Goal: Task Accomplishment & Management: Manage account settings

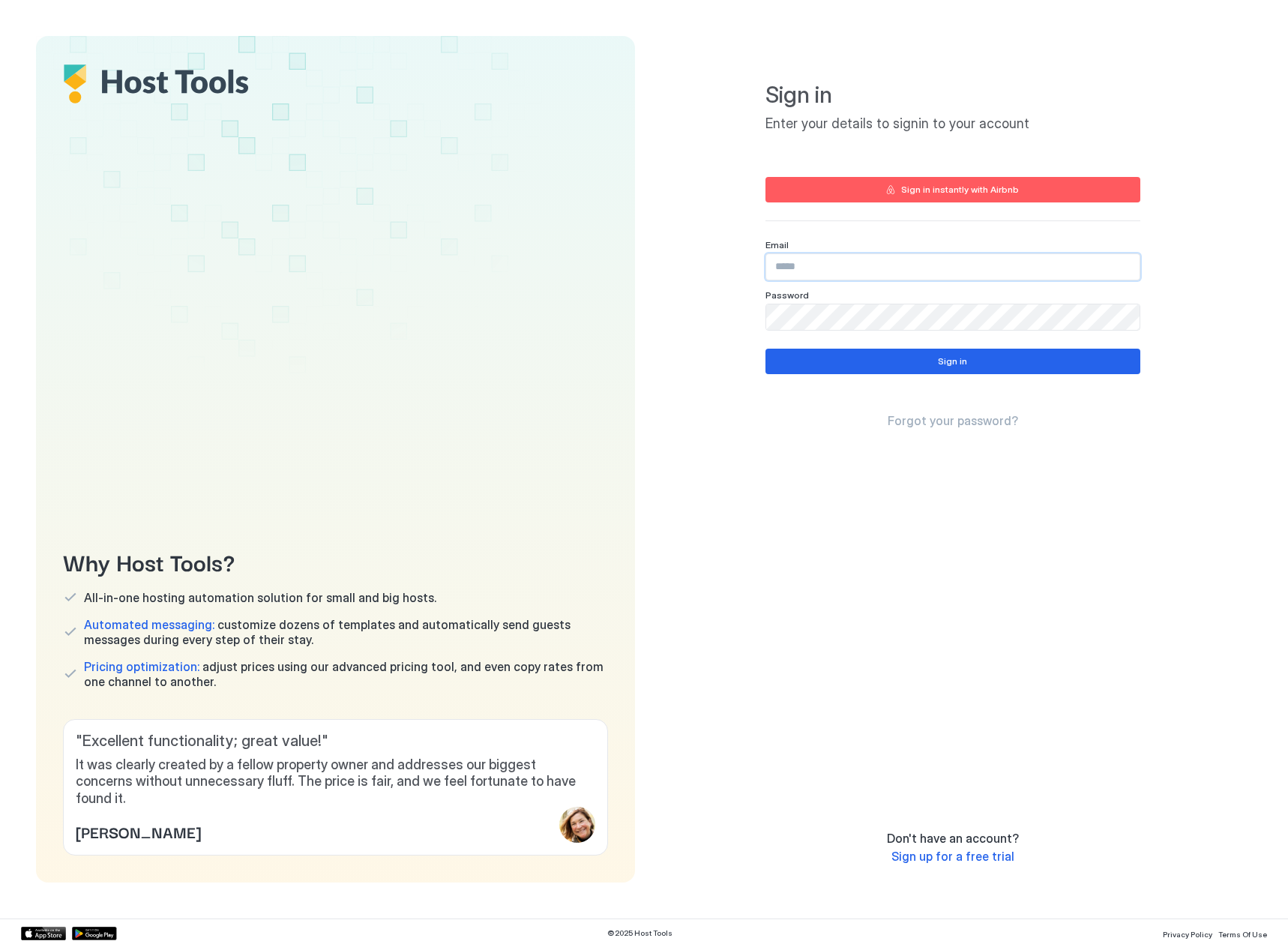
click at [884, 274] on input "Input Field" at bounding box center [952, 267] width 373 height 25
paste input "**********"
type input "**********"
click at [842, 354] on button "Sign in" at bounding box center [952, 361] width 375 height 25
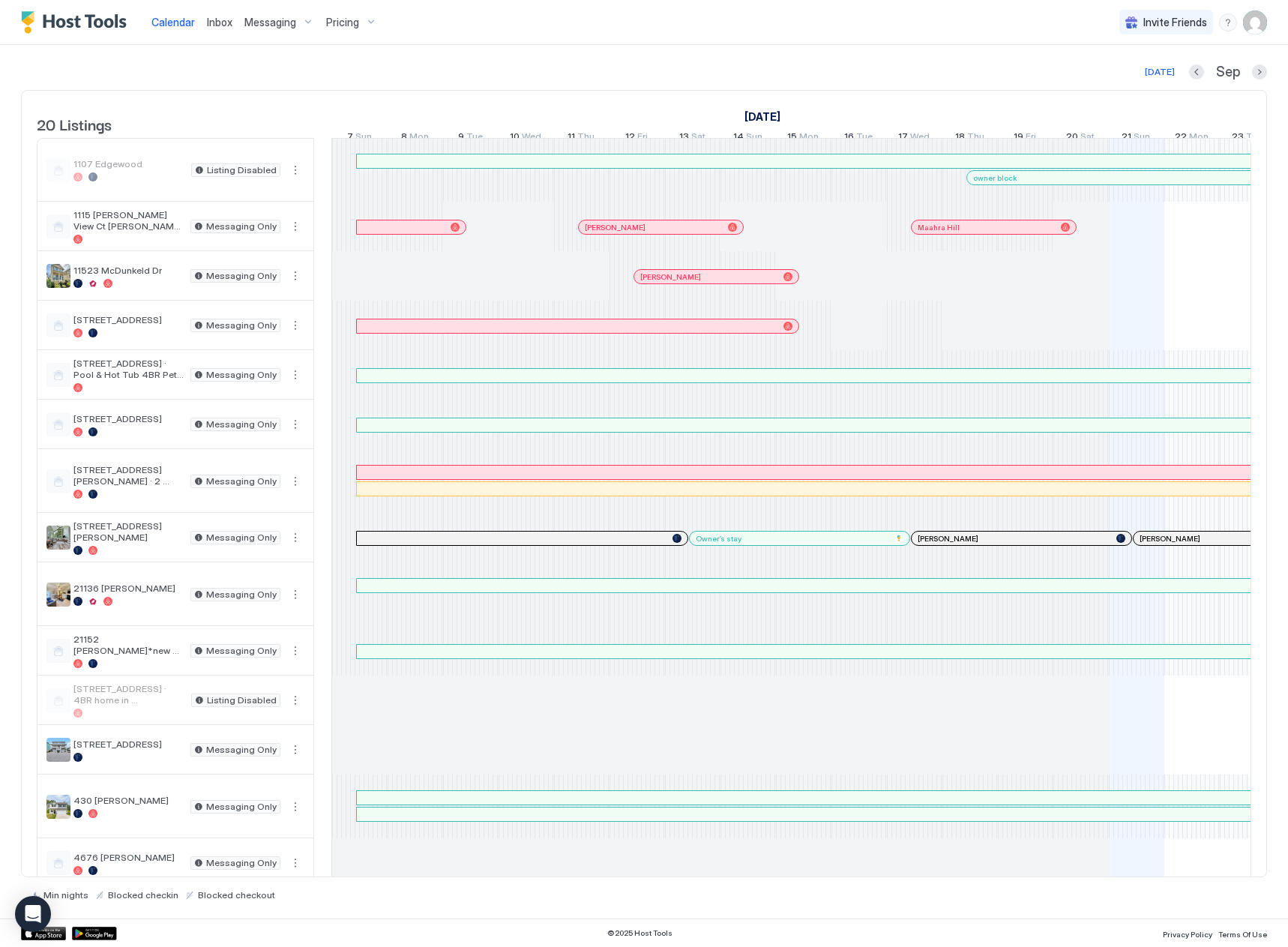
scroll to position [0, 833]
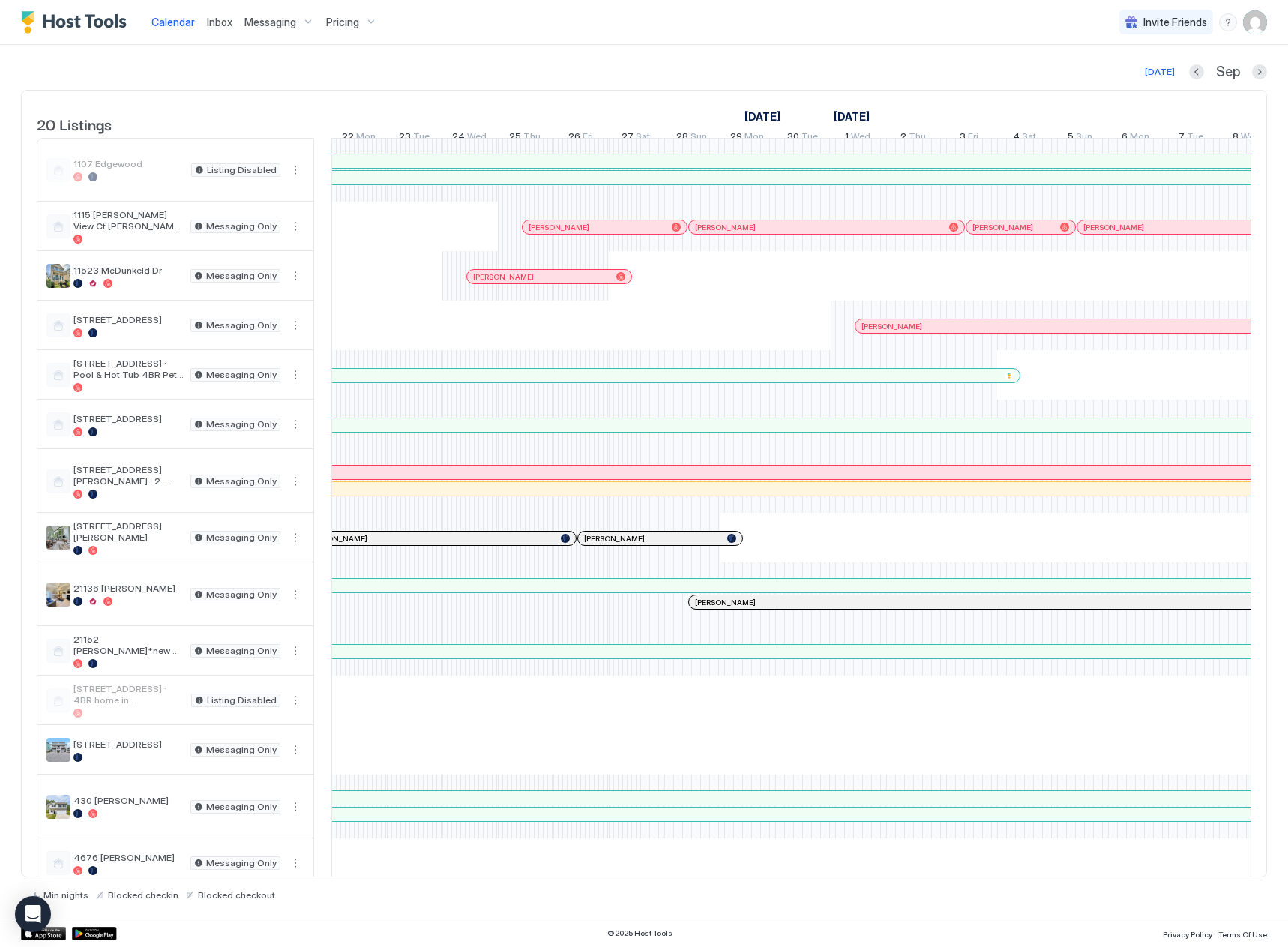
click at [332, 19] on span "Pricing" at bounding box center [343, 23] width 33 height 14
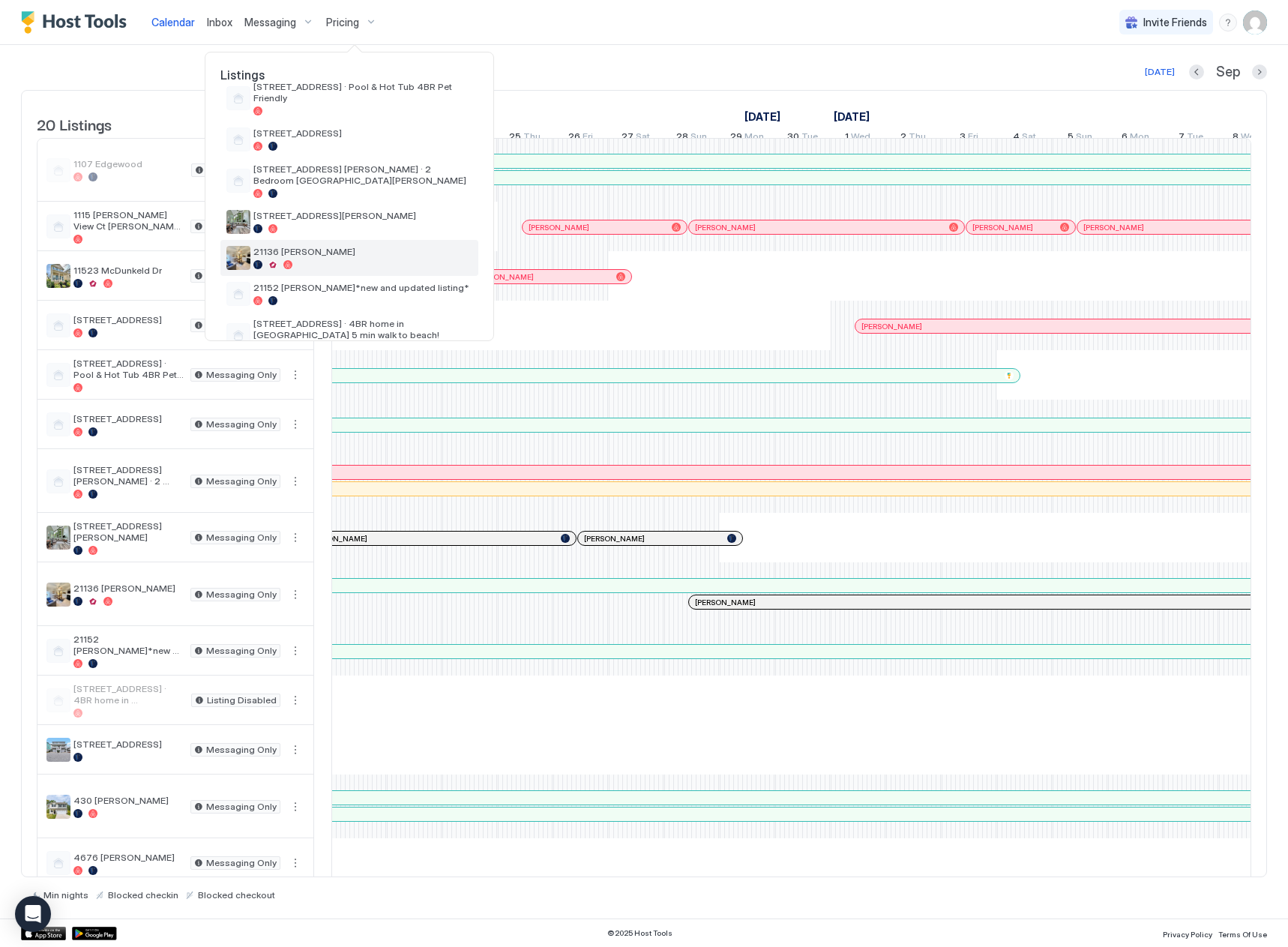
scroll to position [225, 0]
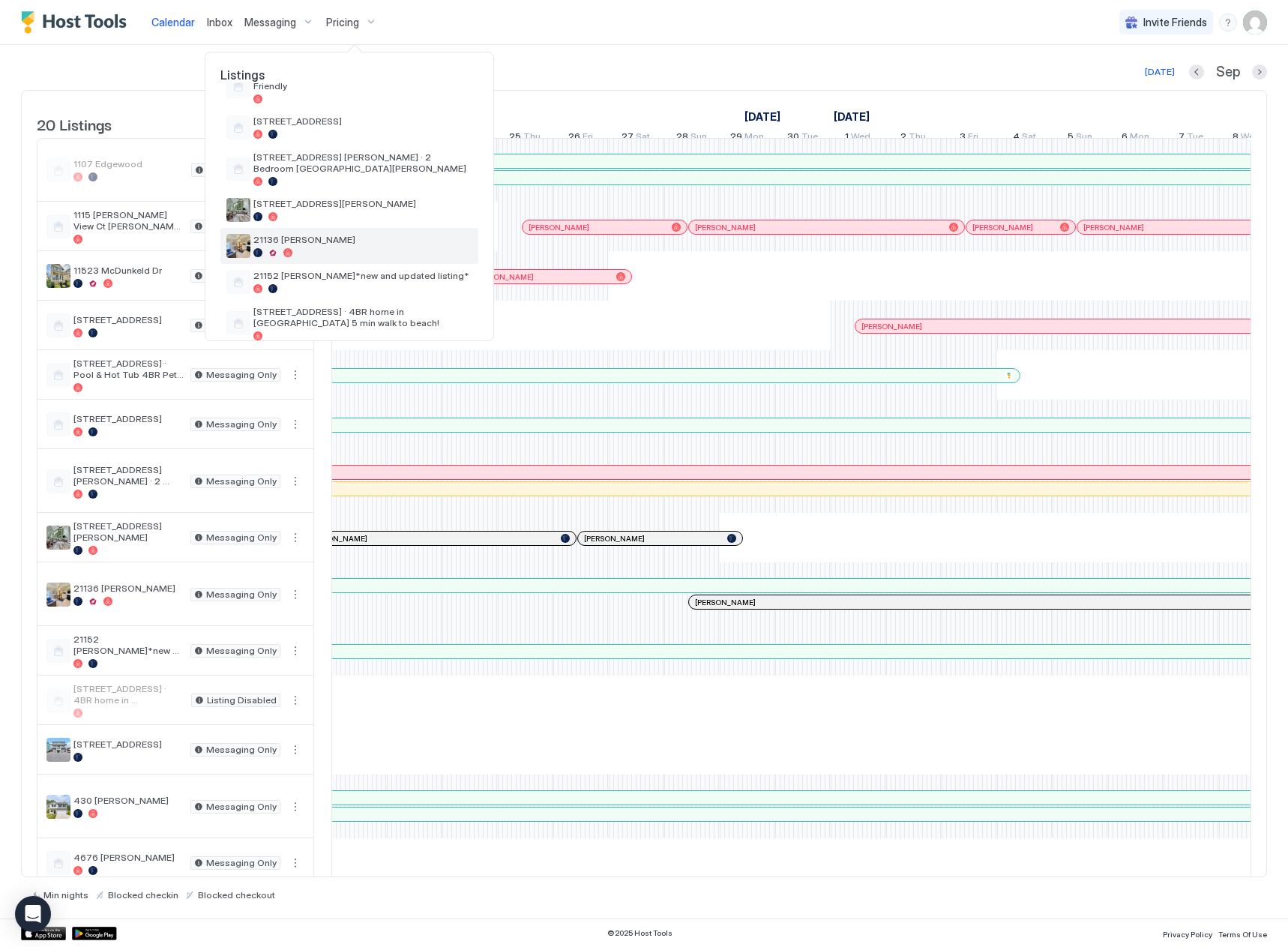
click at [339, 239] on span "21136 [PERSON_NAME]" at bounding box center [363, 239] width 219 height 11
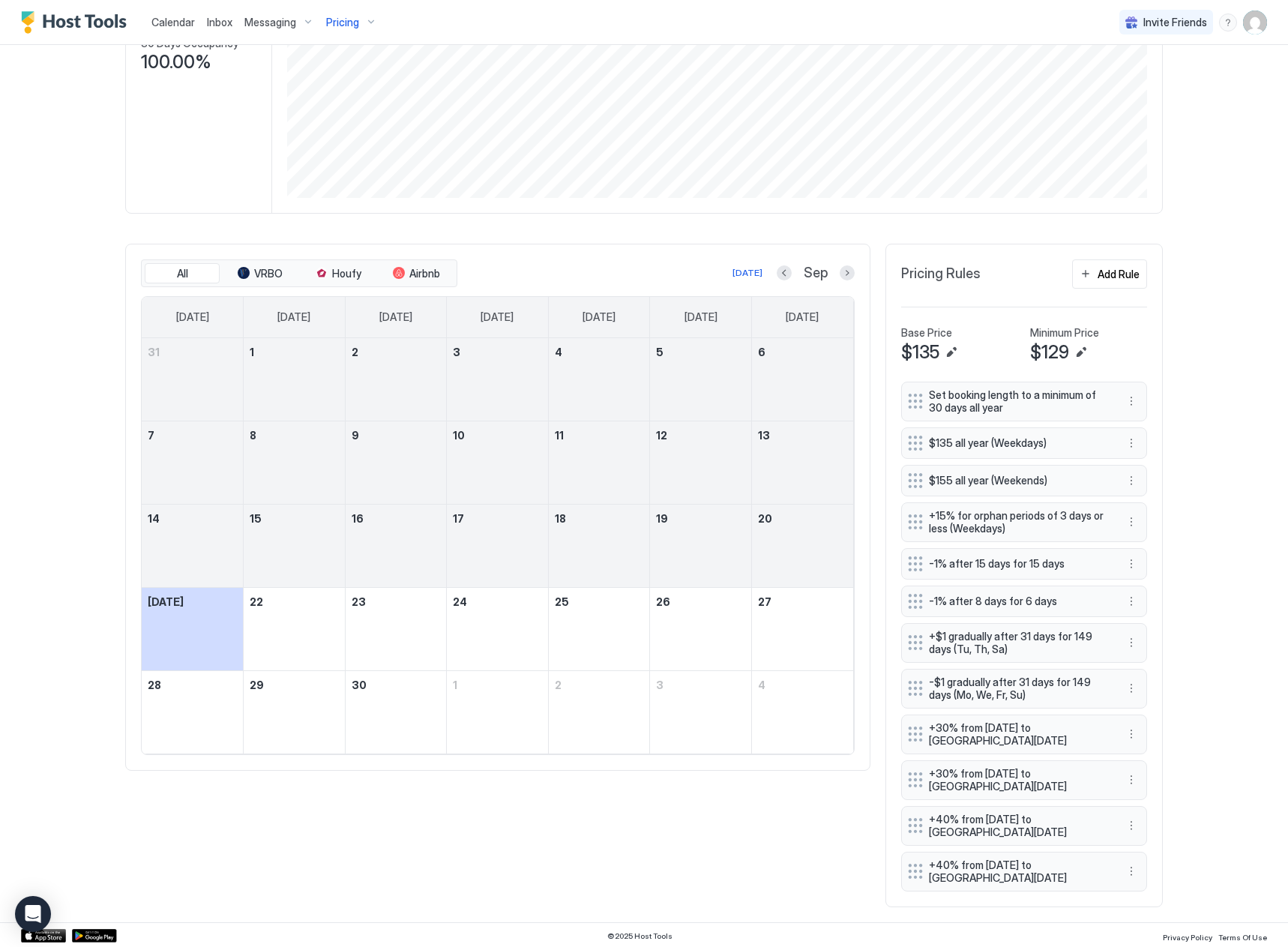
scroll to position [261, 0]
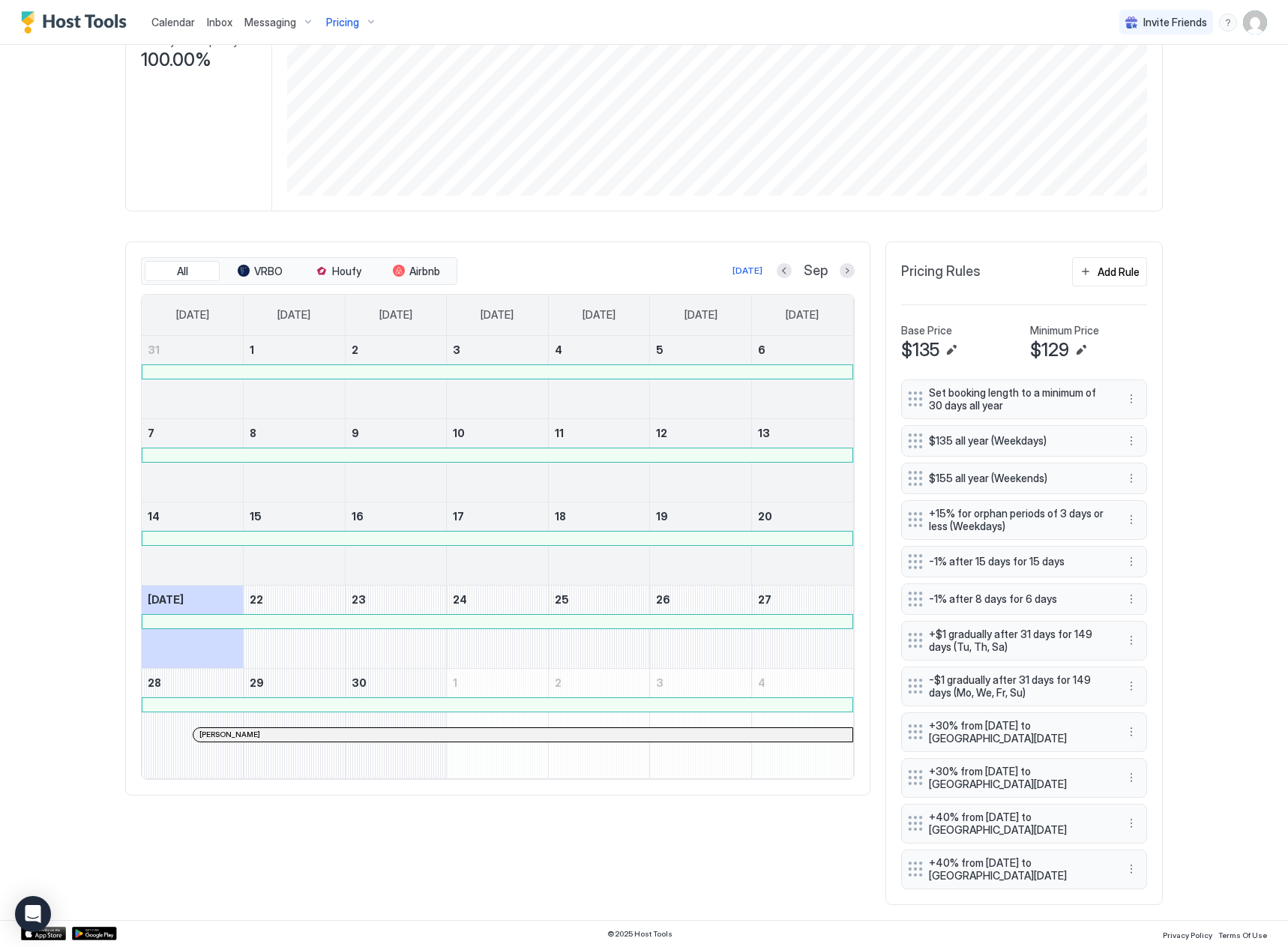
click at [287, 625] on div at bounding box center [498, 622] width 710 height 14
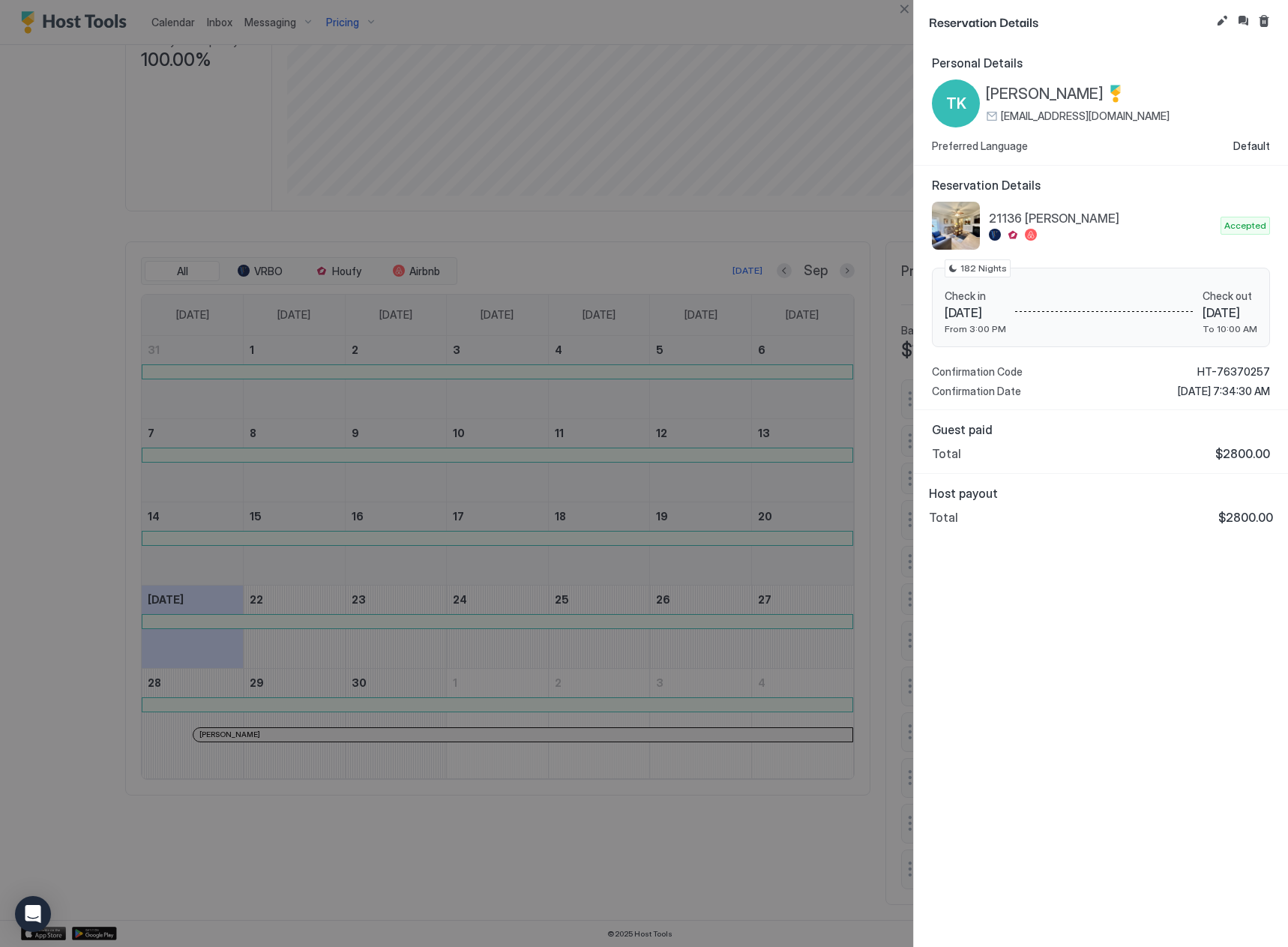
click at [772, 210] on div at bounding box center [644, 474] width 1288 height 947
click at [911, 14] on button "Close" at bounding box center [904, 9] width 18 height 18
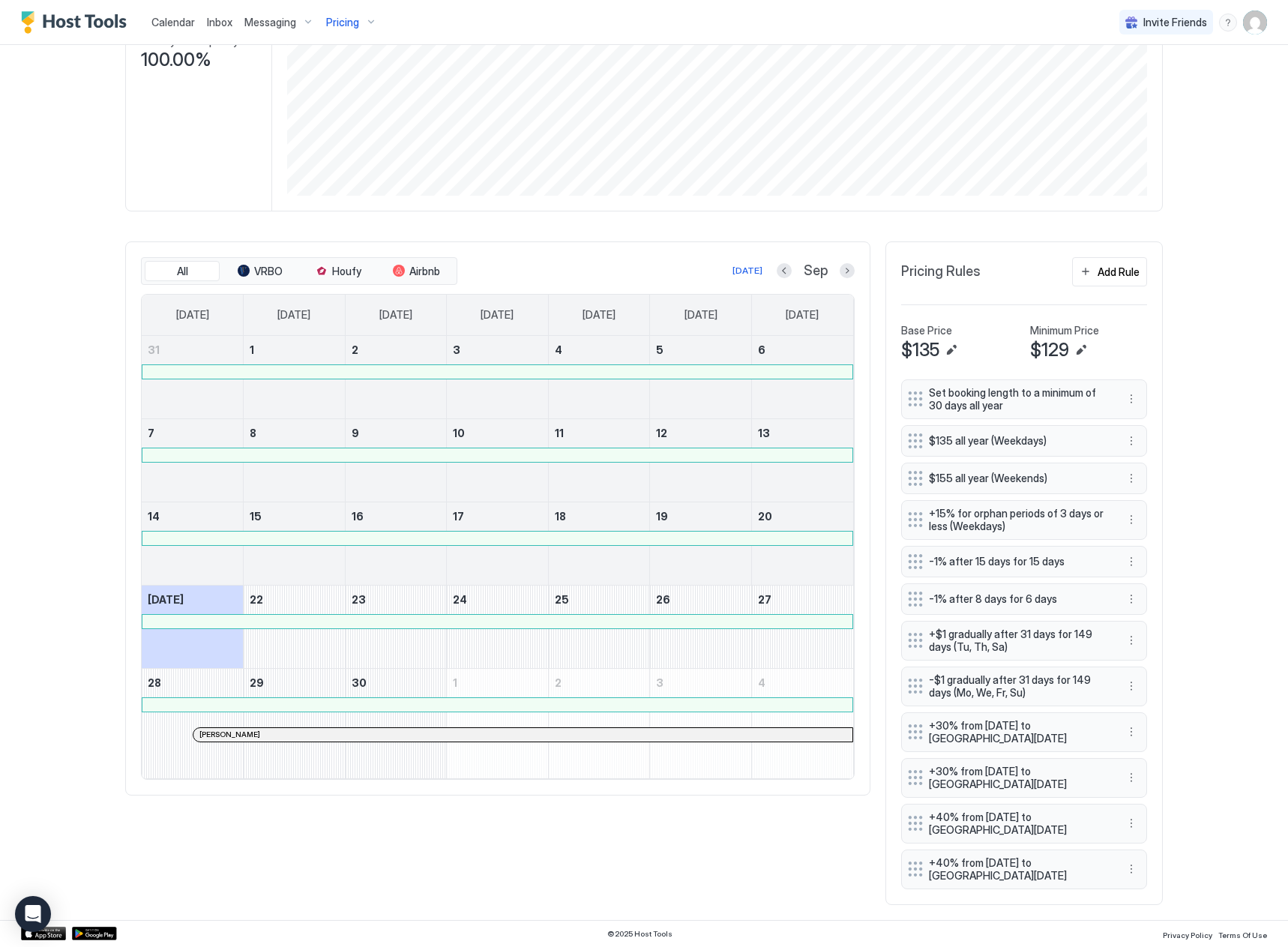
click at [313, 625] on div at bounding box center [498, 622] width 710 height 14
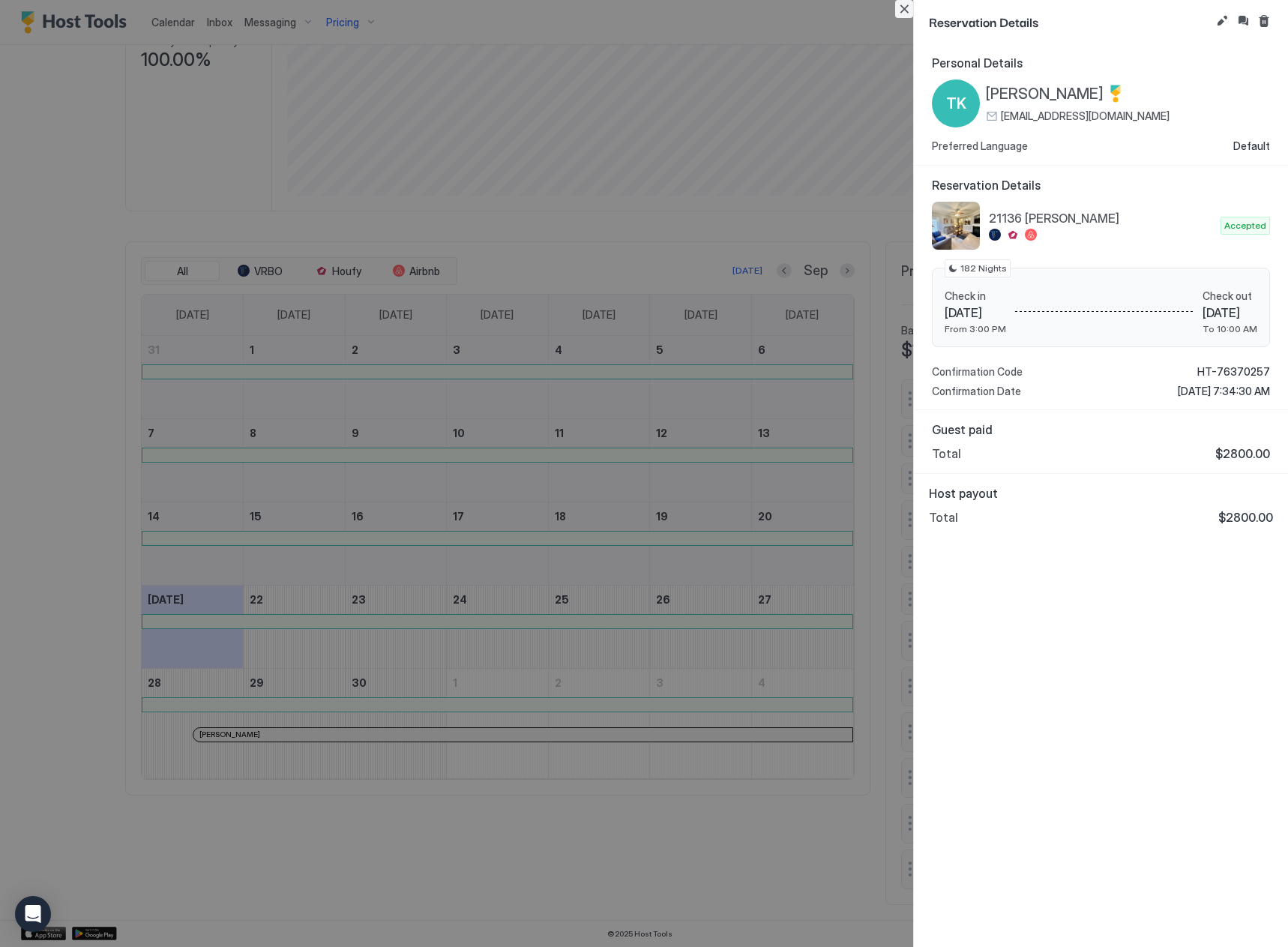
click at [905, 13] on button "Close" at bounding box center [904, 9] width 18 height 18
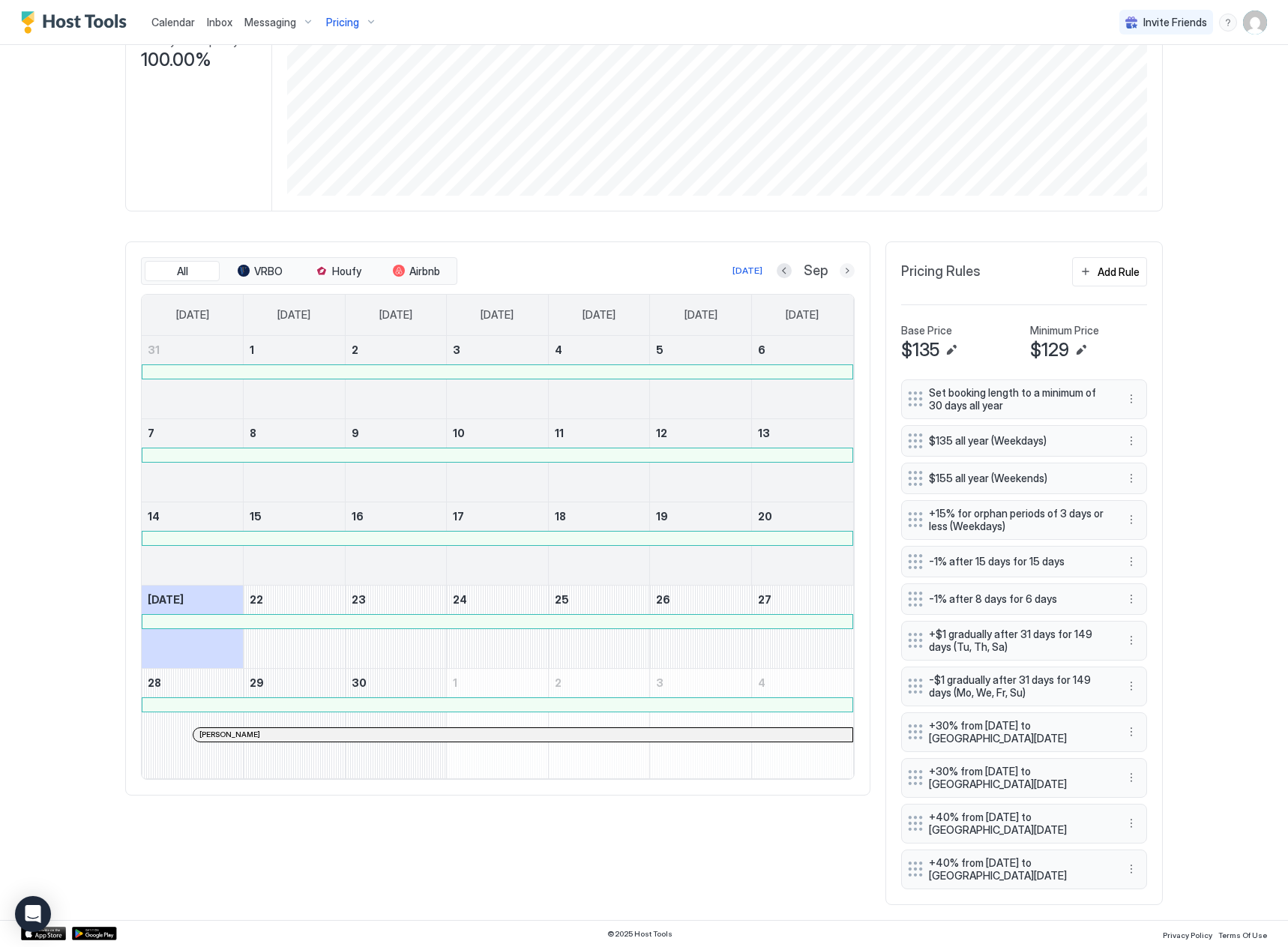
click at [840, 265] on button "Next month" at bounding box center [847, 270] width 15 height 15
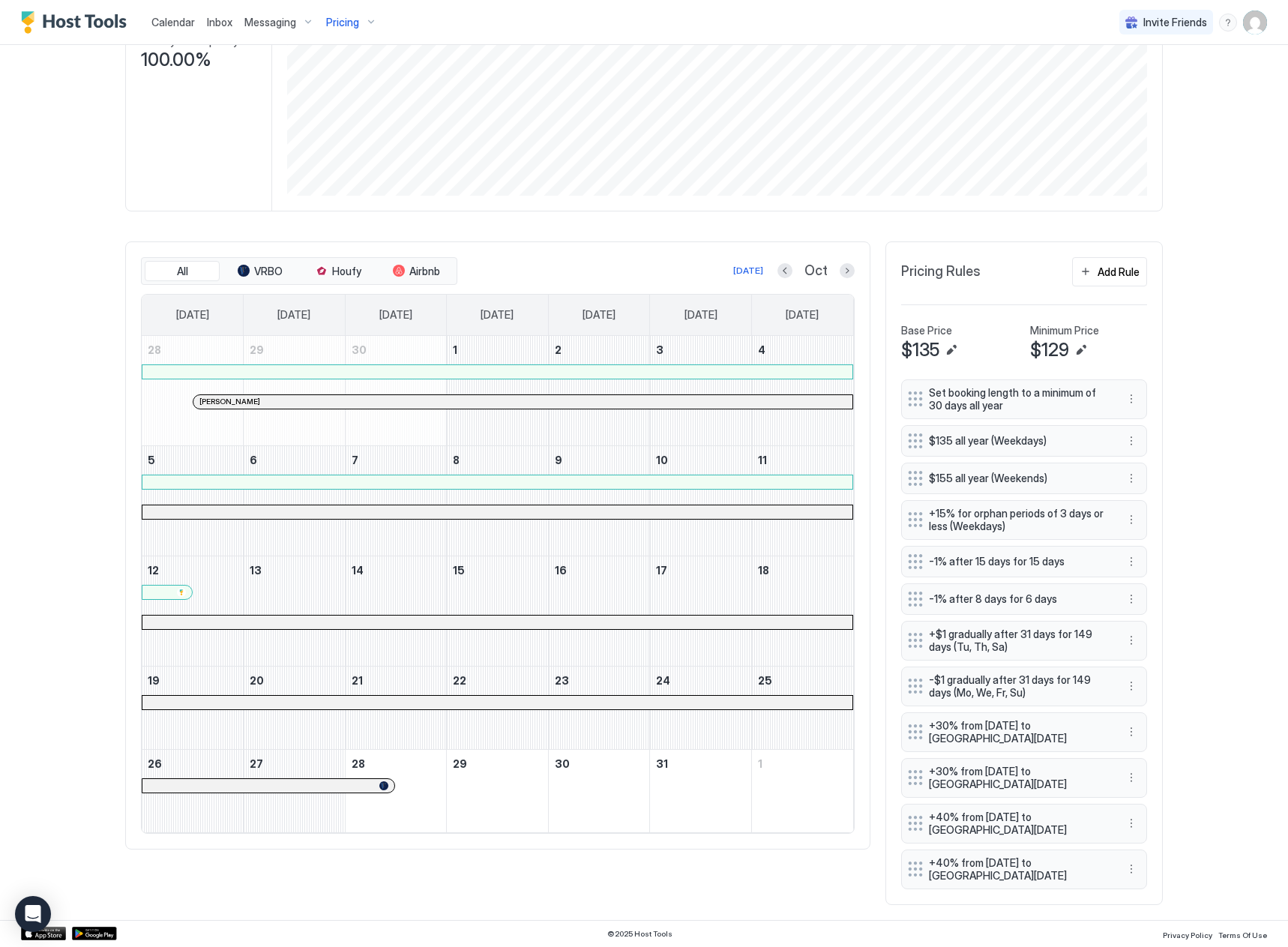
click at [179, 591] on div at bounding box center [181, 592] width 9 height 9
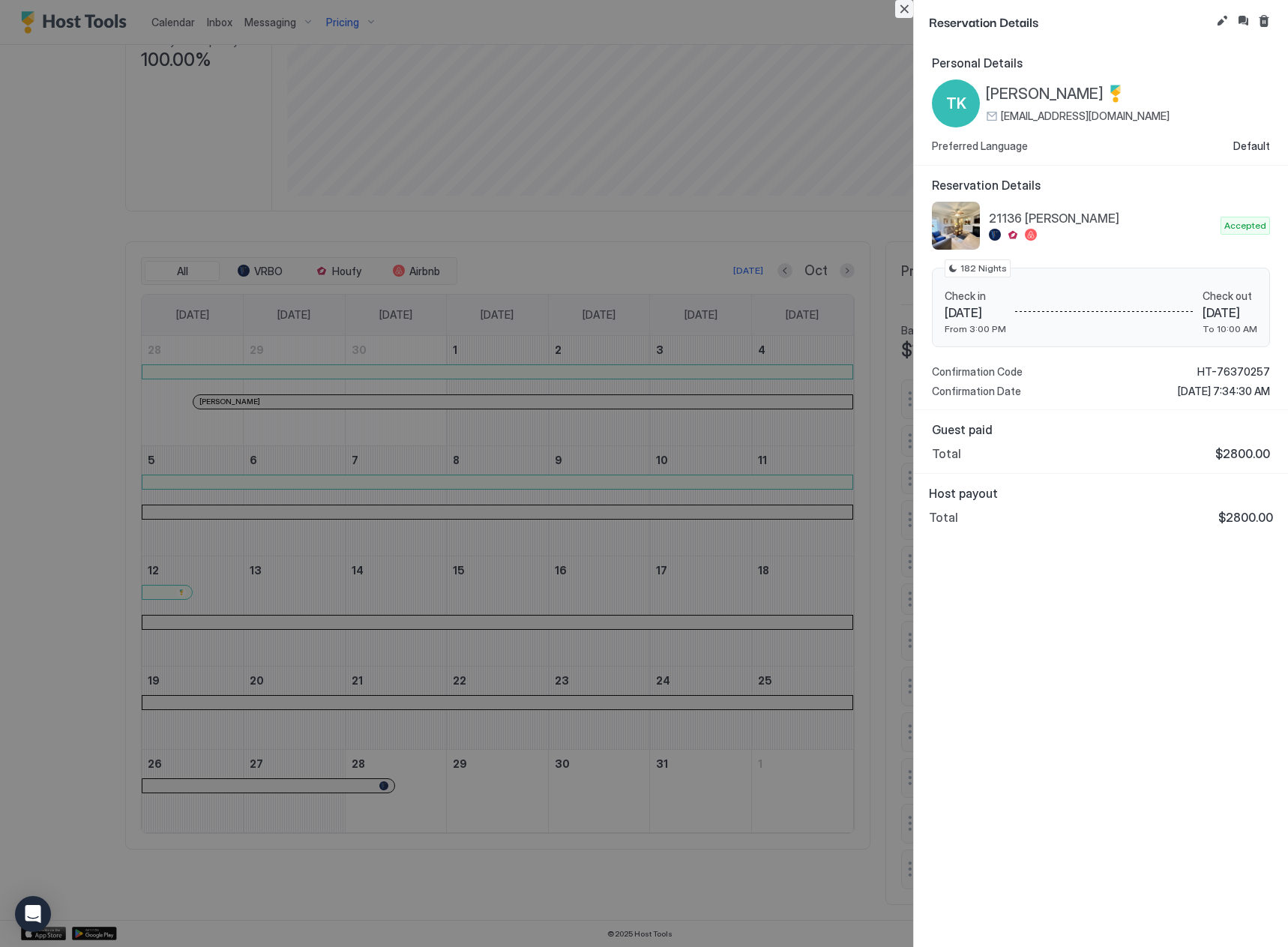
click at [905, 13] on button "Close" at bounding box center [904, 9] width 18 height 18
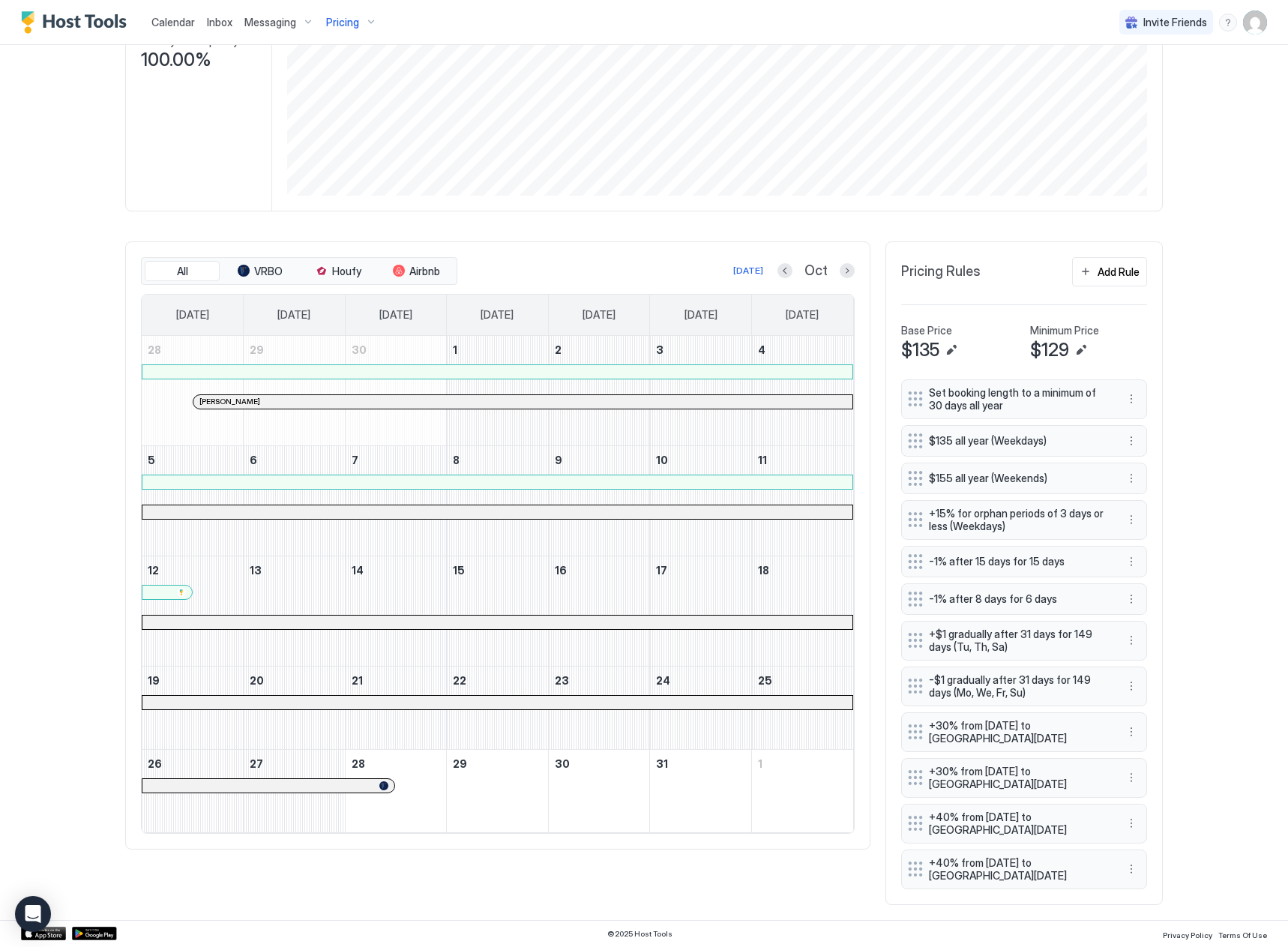
click at [233, 29] on div "Inbox" at bounding box center [219, 23] width 37 height 28
click at [234, 16] on div "Inbox" at bounding box center [219, 23] width 37 height 28
click at [227, 21] on span "Inbox" at bounding box center [219, 22] width 25 height 13
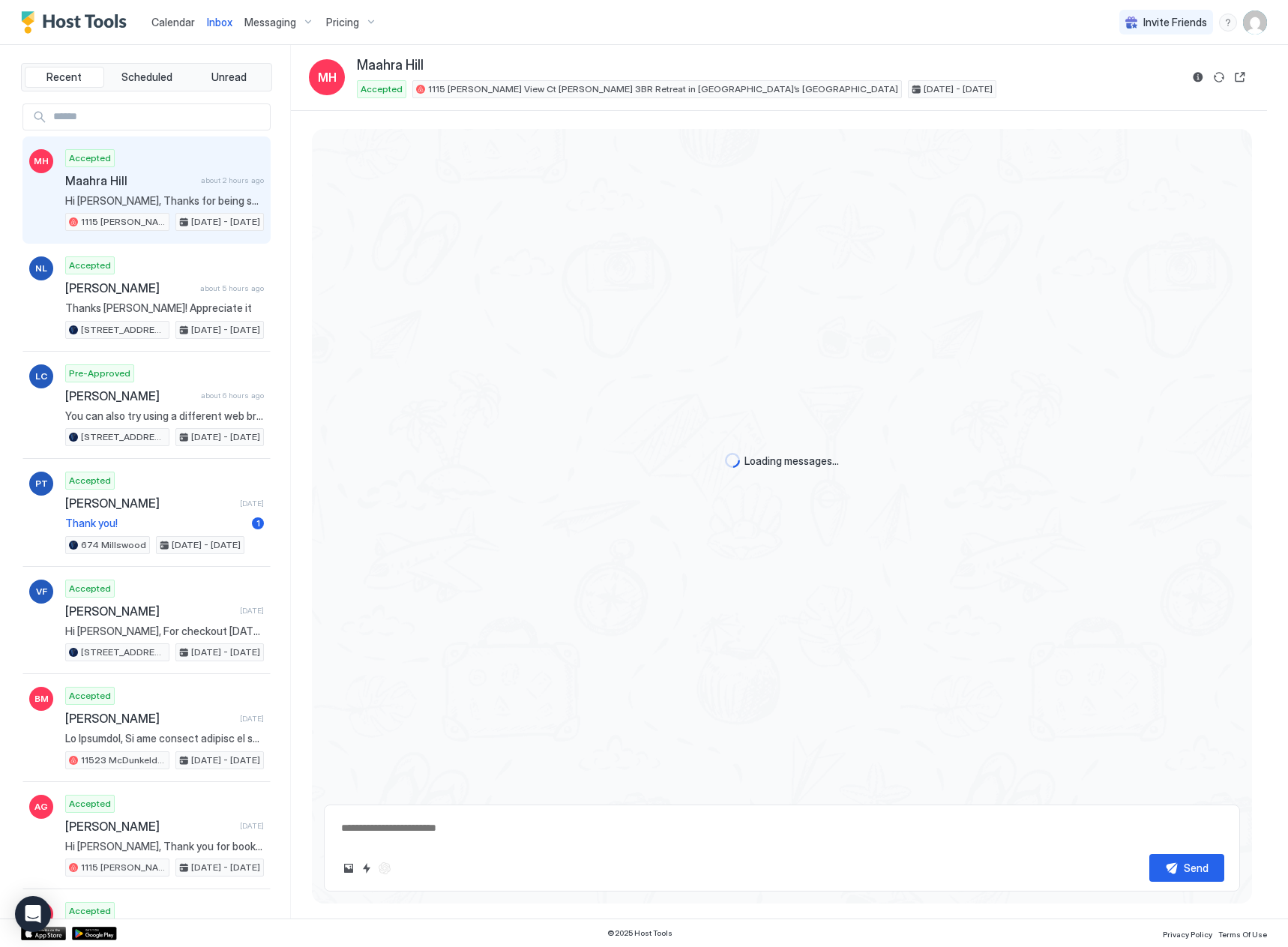
scroll to position [1053, 0]
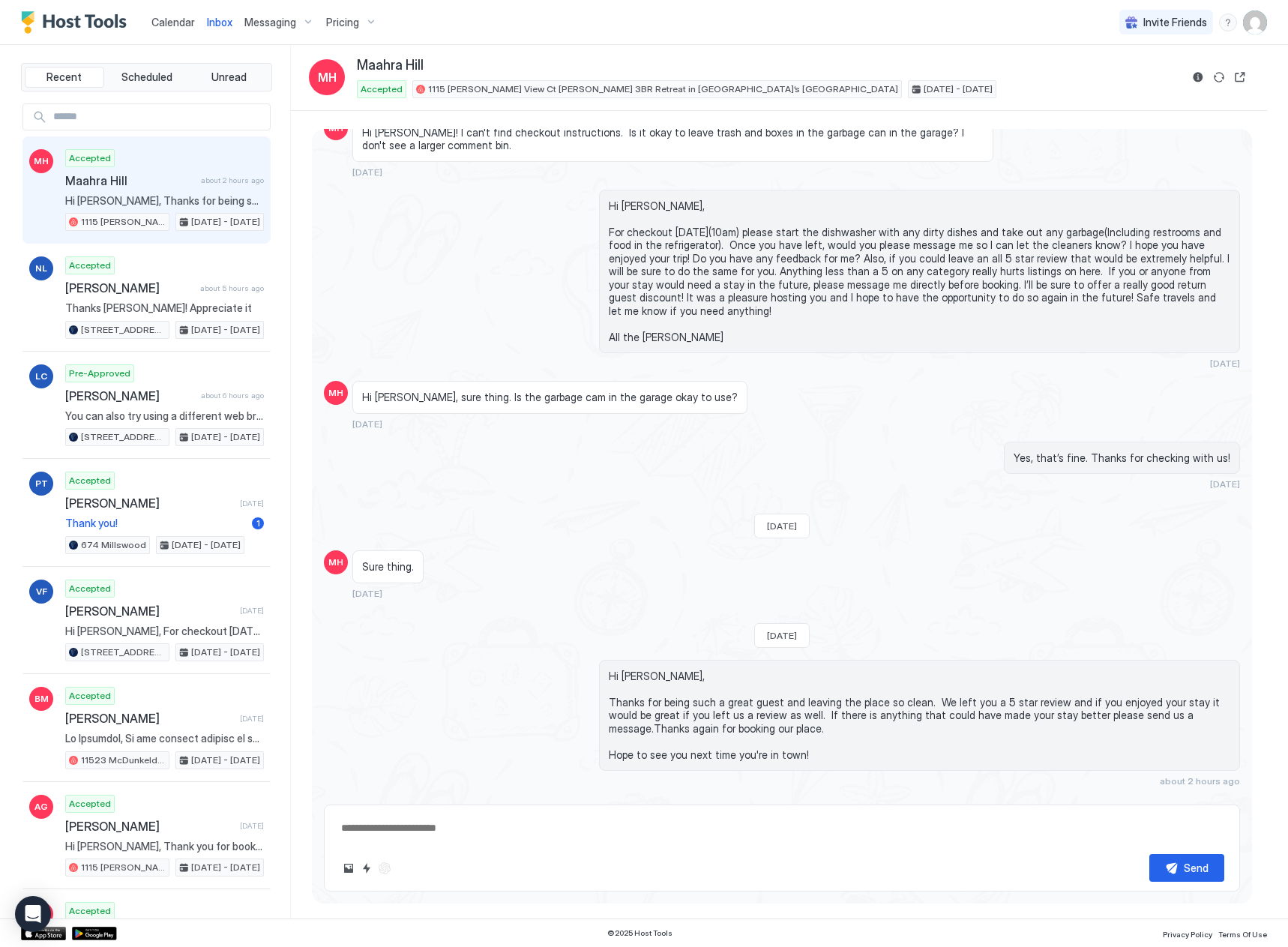
click at [1265, 27] on img "User profile" at bounding box center [1255, 23] width 24 height 24
click at [1265, 27] on div at bounding box center [644, 474] width 1288 height 947
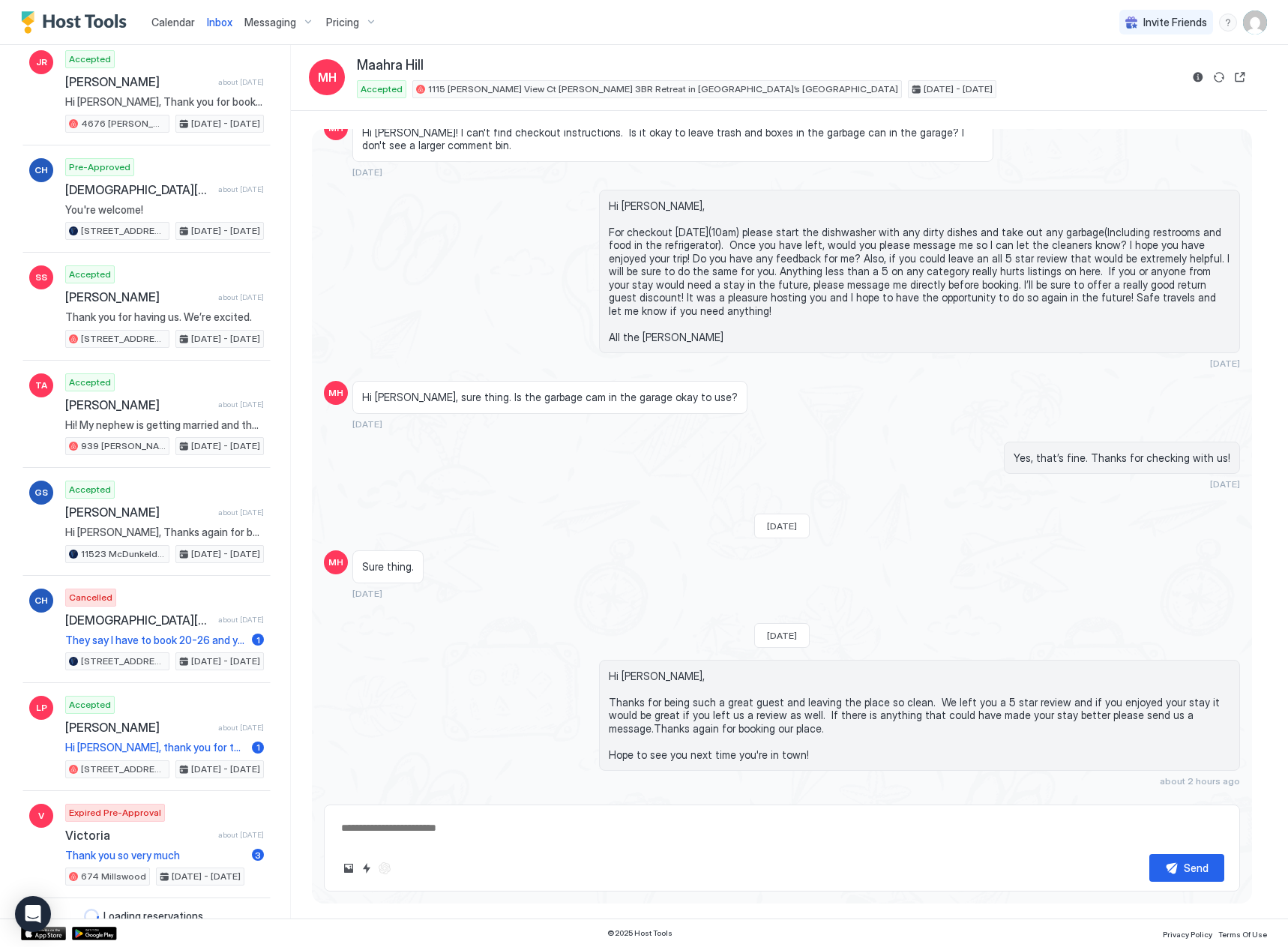
scroll to position [5703, 0]
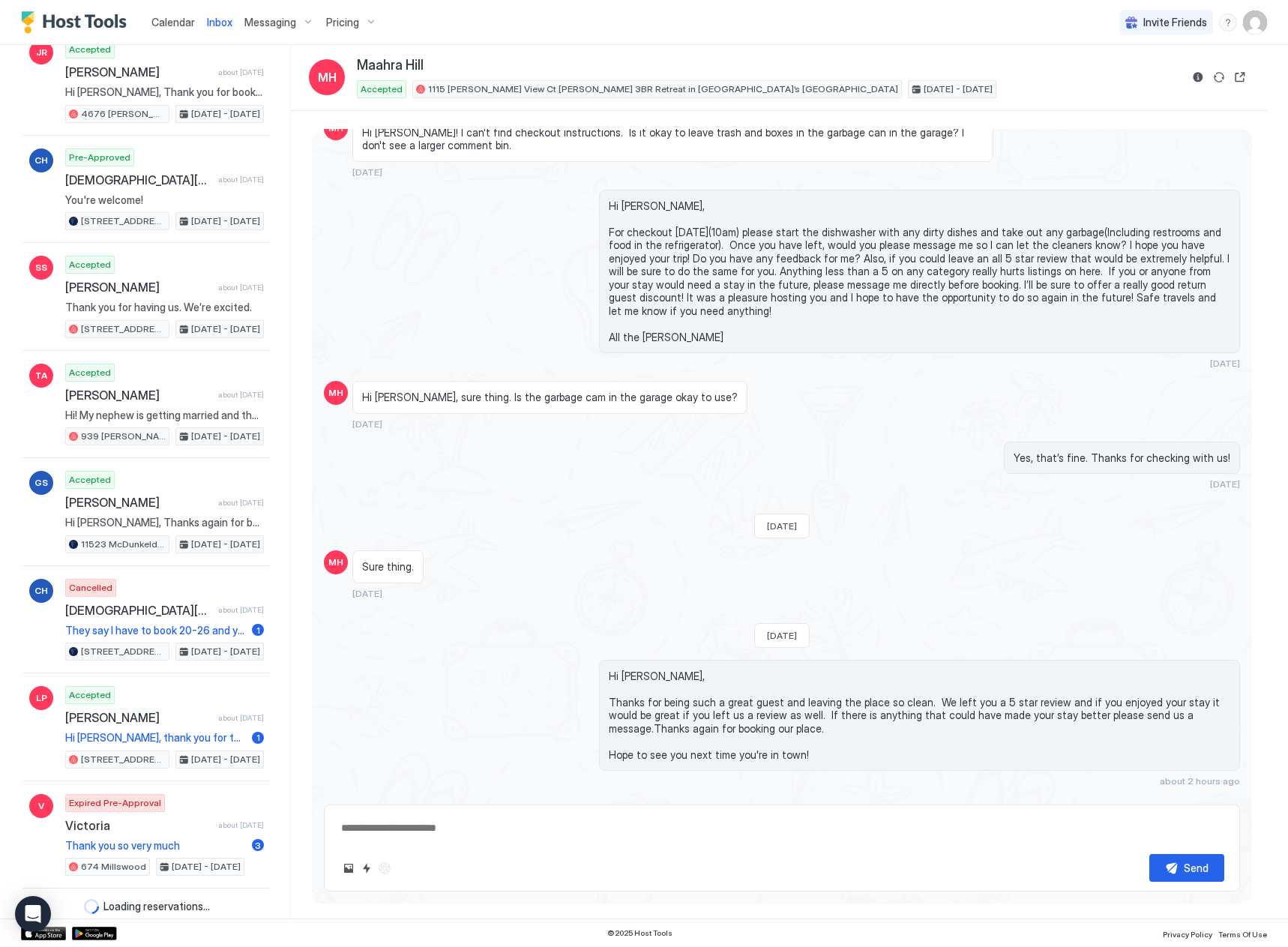
type textarea "*"
click at [165, 25] on span "Calendar" at bounding box center [173, 22] width 43 height 13
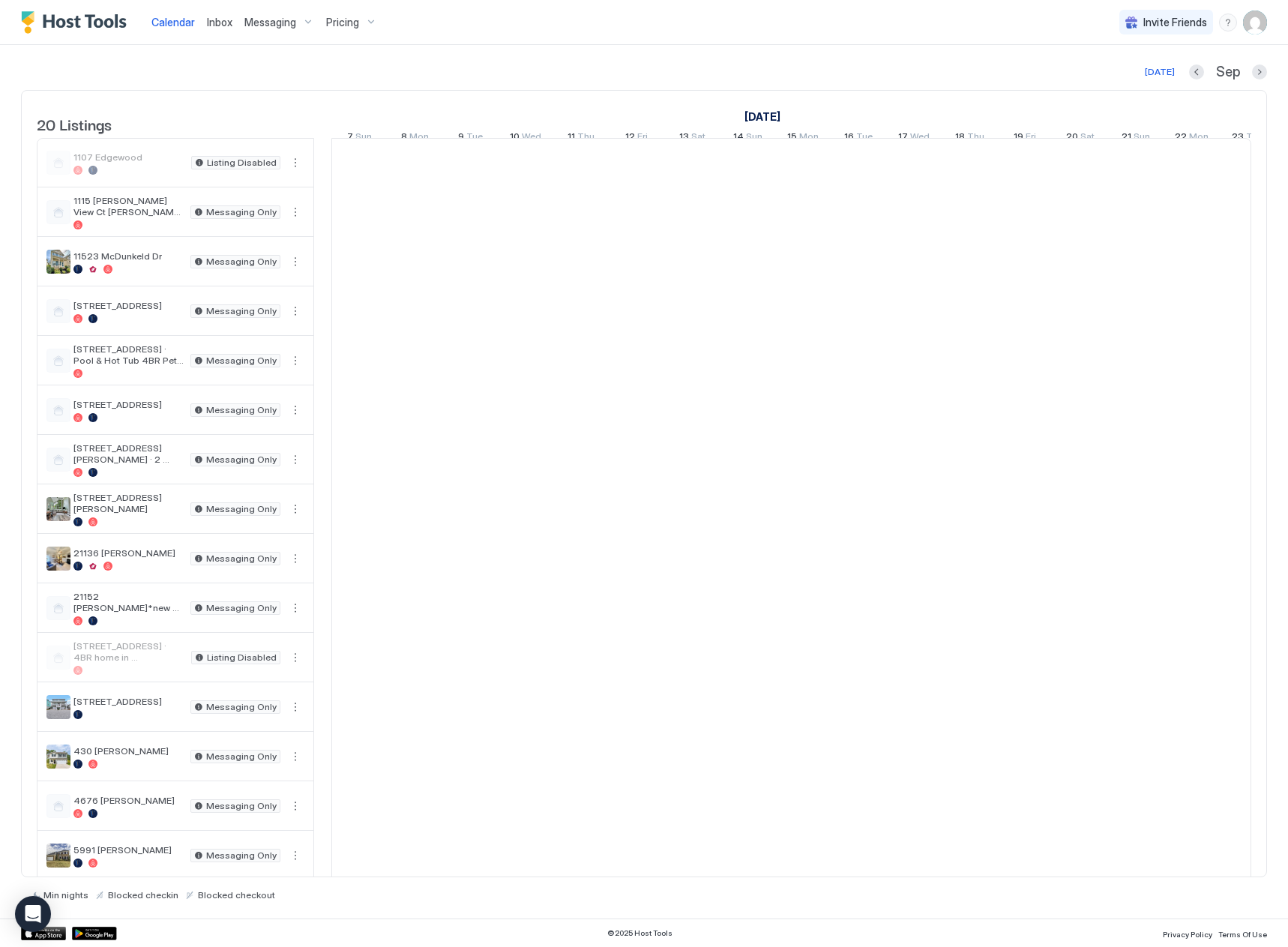
scroll to position [0, 833]
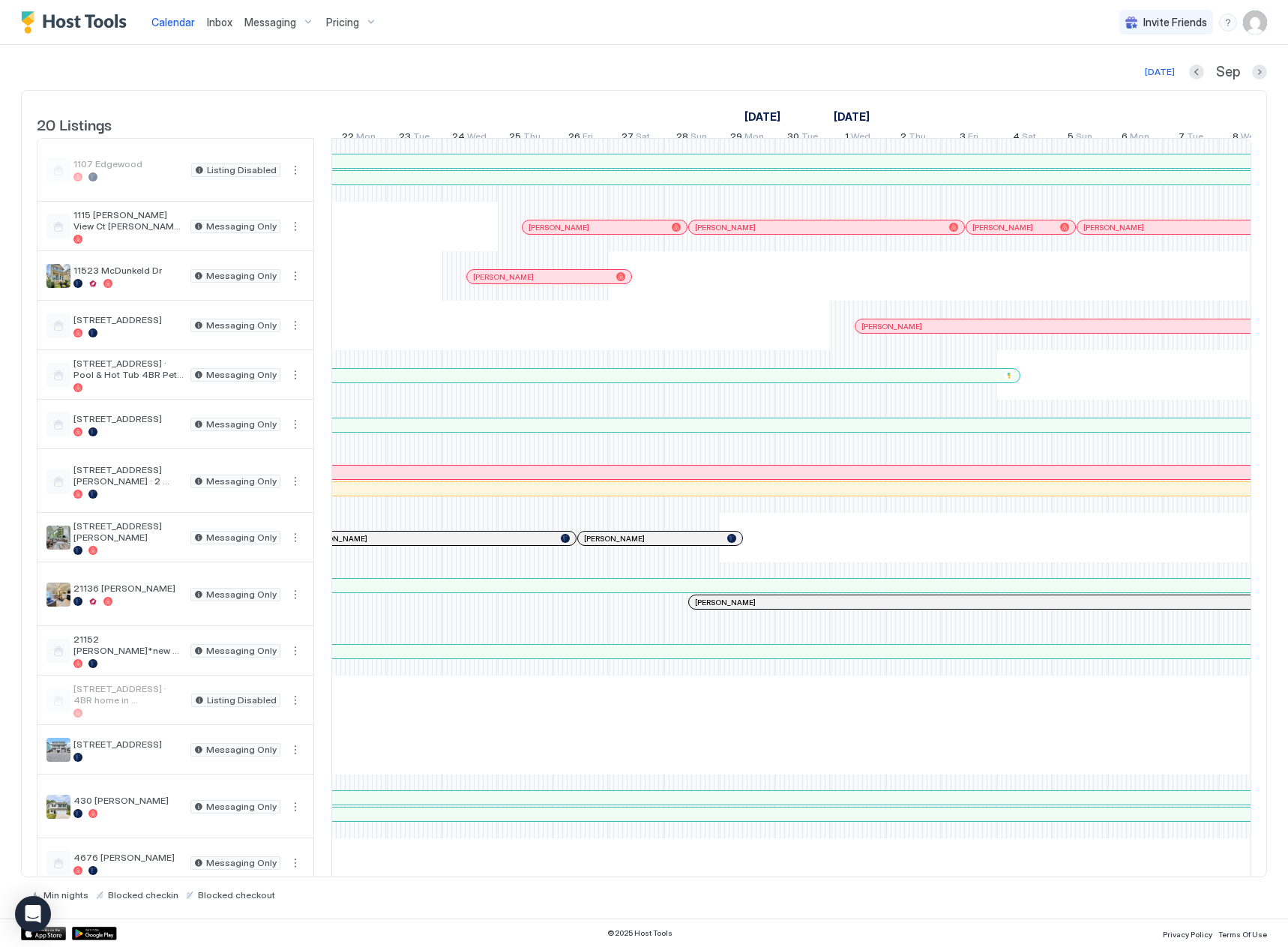
click at [263, 24] on span "Messaging" at bounding box center [270, 23] width 52 height 14
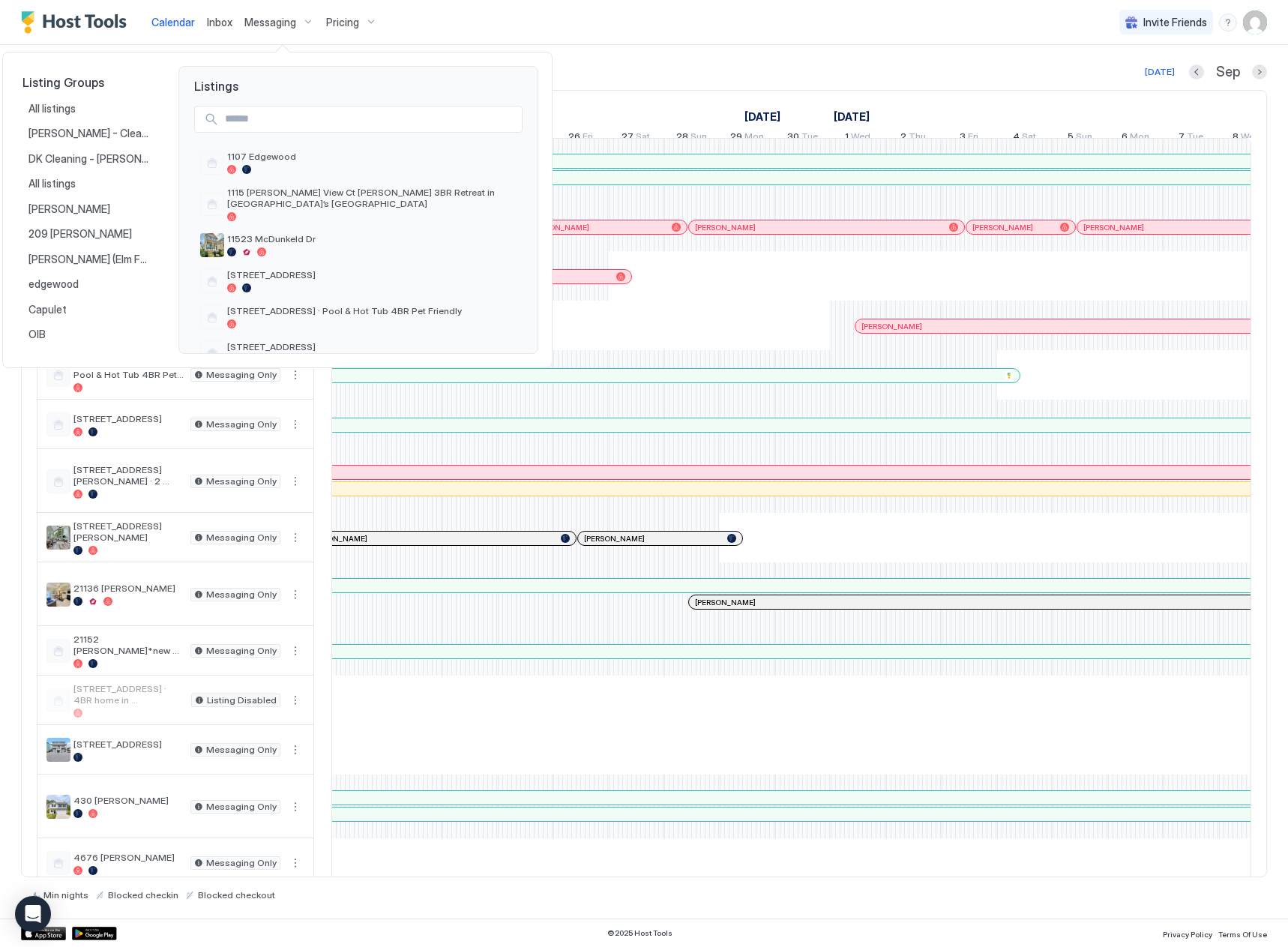
click at [263, 24] on div at bounding box center [644, 474] width 1288 height 947
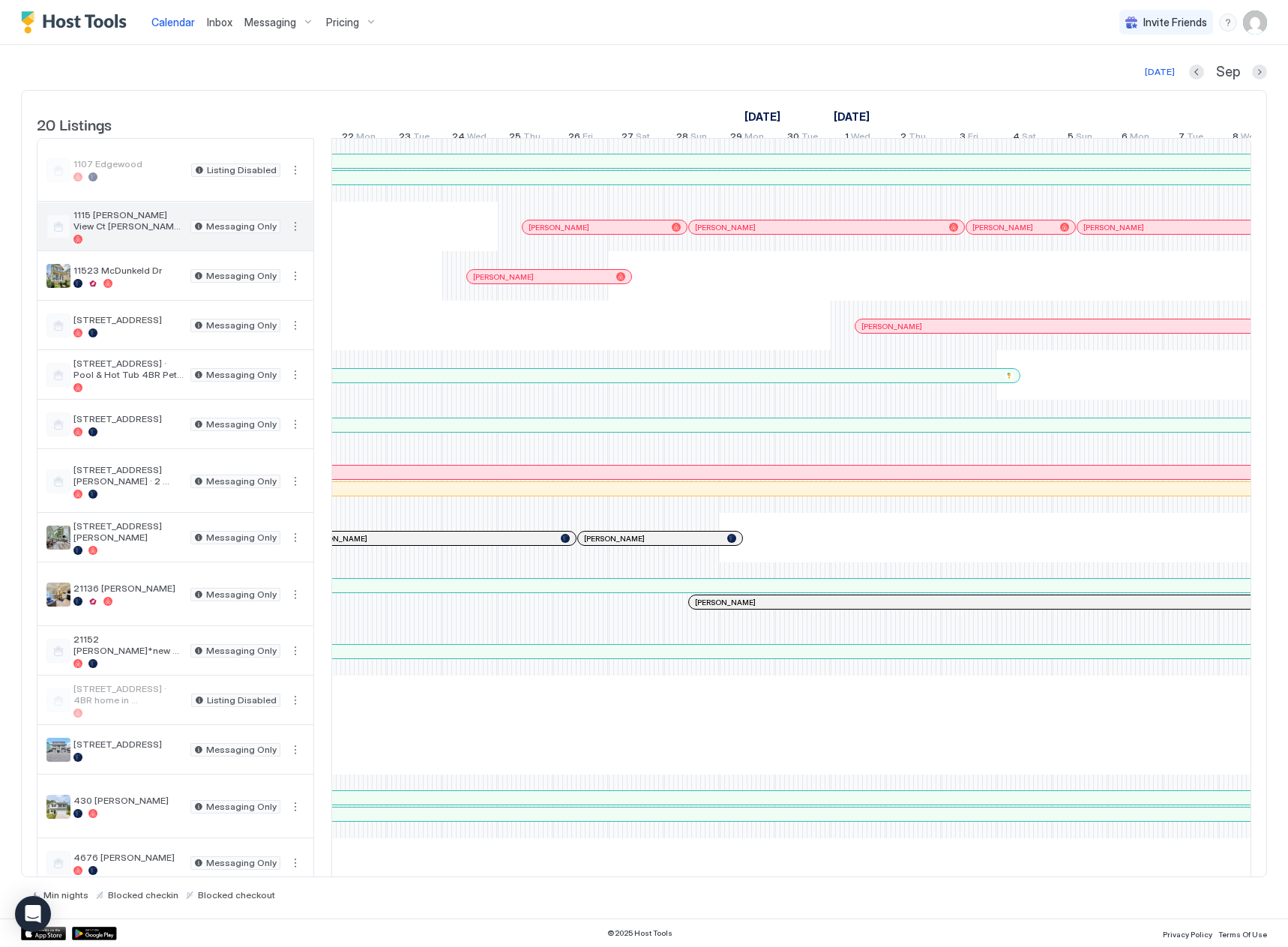
scroll to position [332, 0]
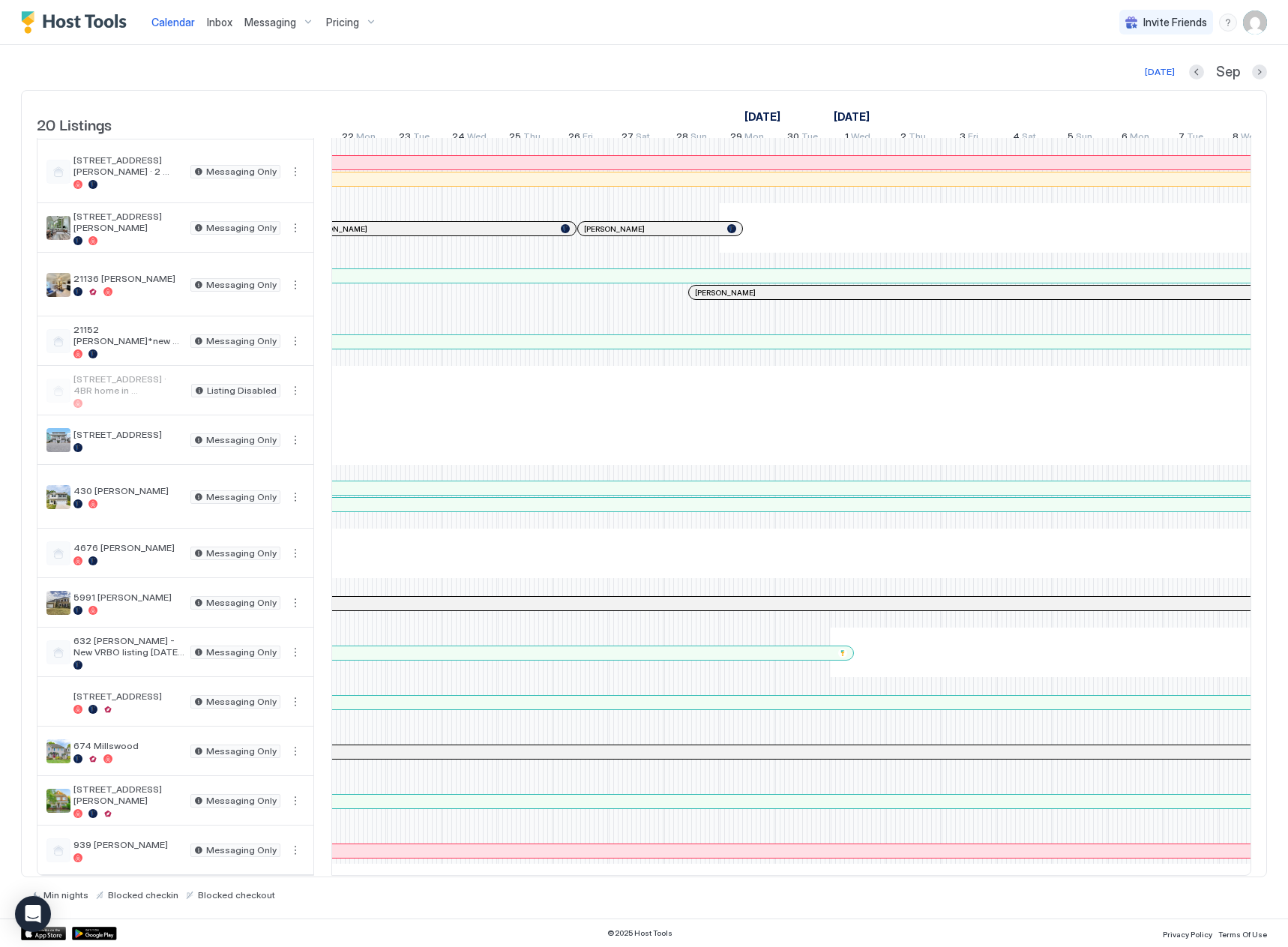
click at [430, 498] on div at bounding box center [1074, 505] width 3101 height 14
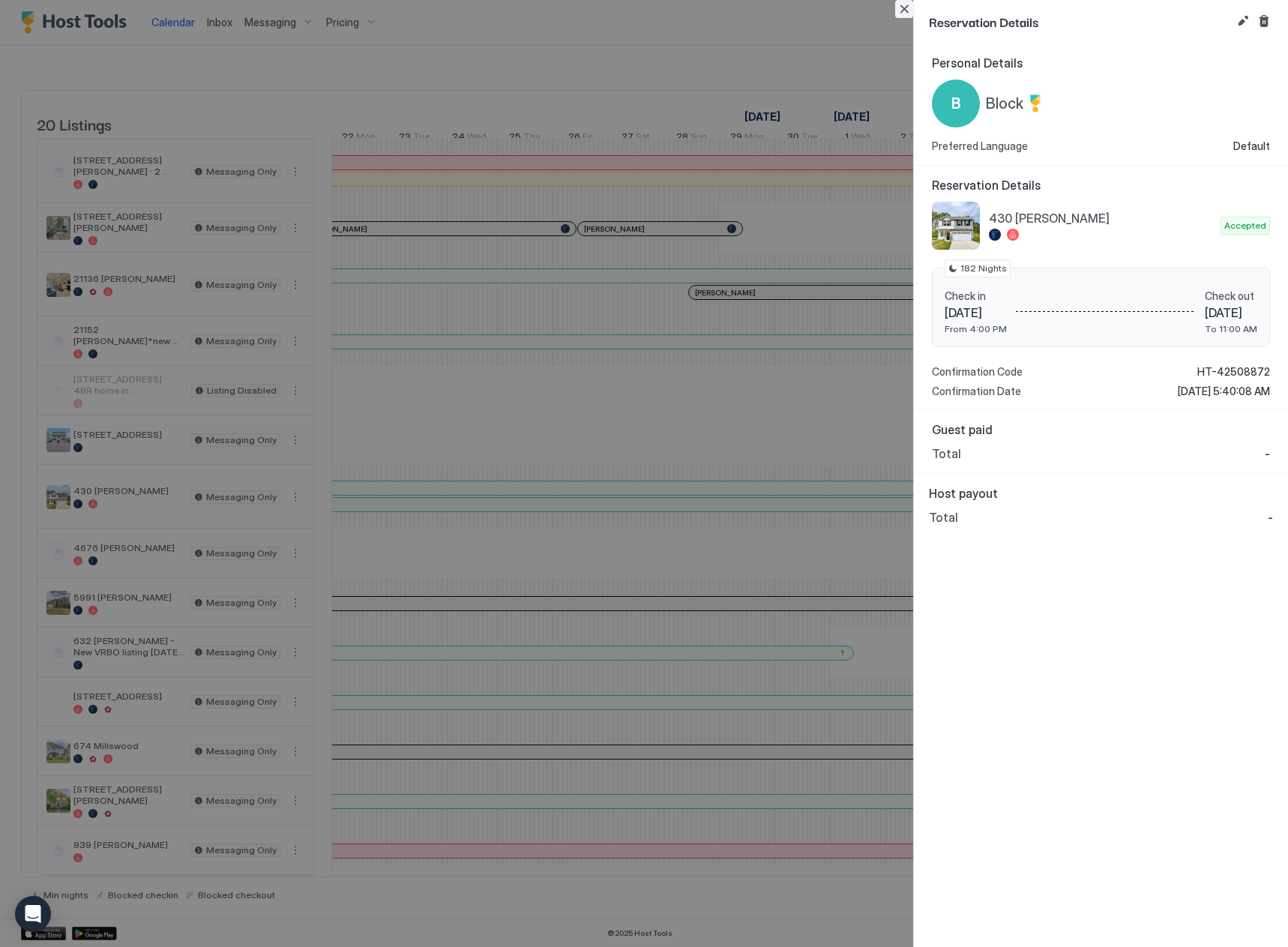
click at [900, 16] on button "Close" at bounding box center [904, 9] width 18 height 18
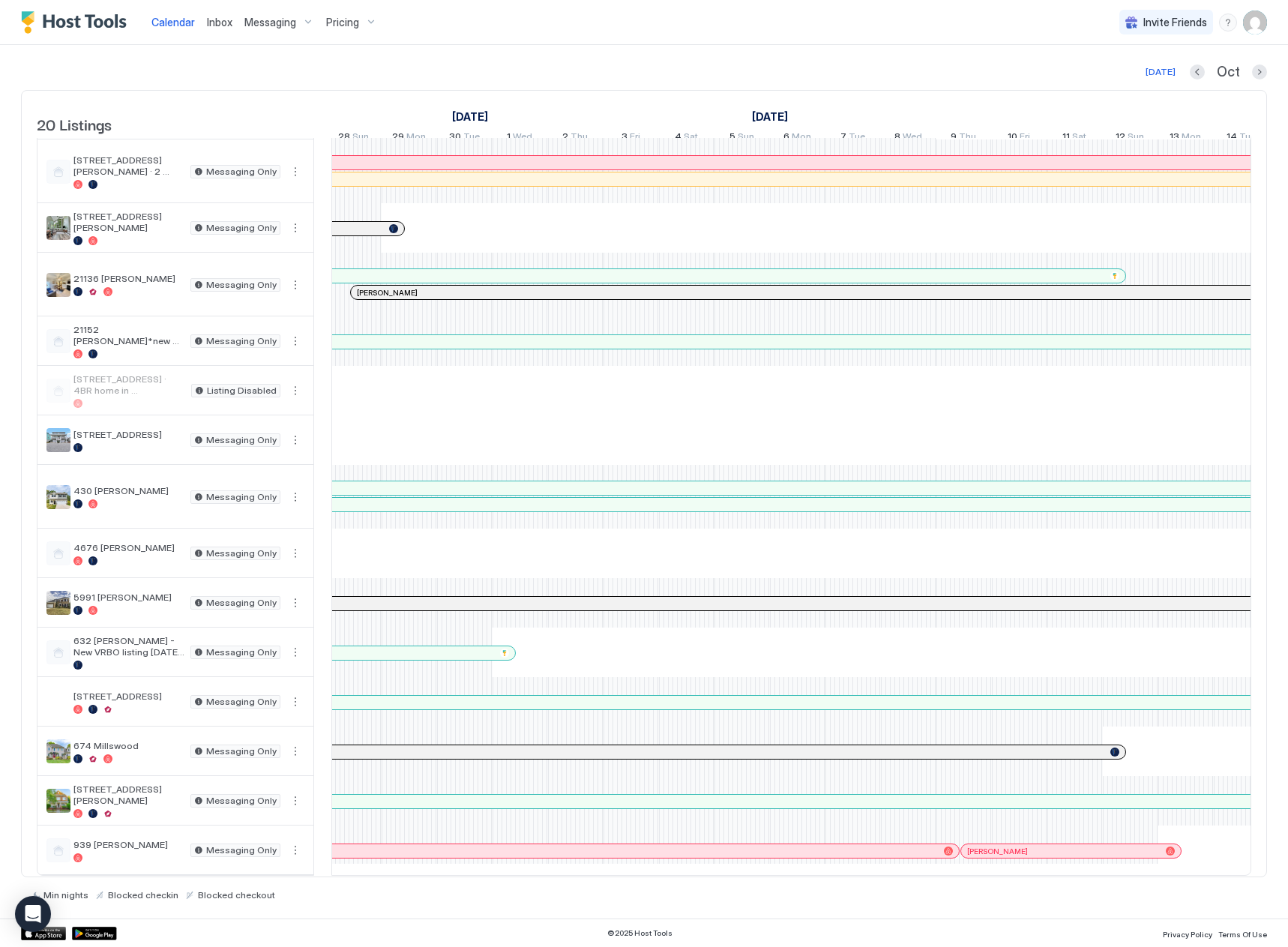
scroll to position [0, 1311]
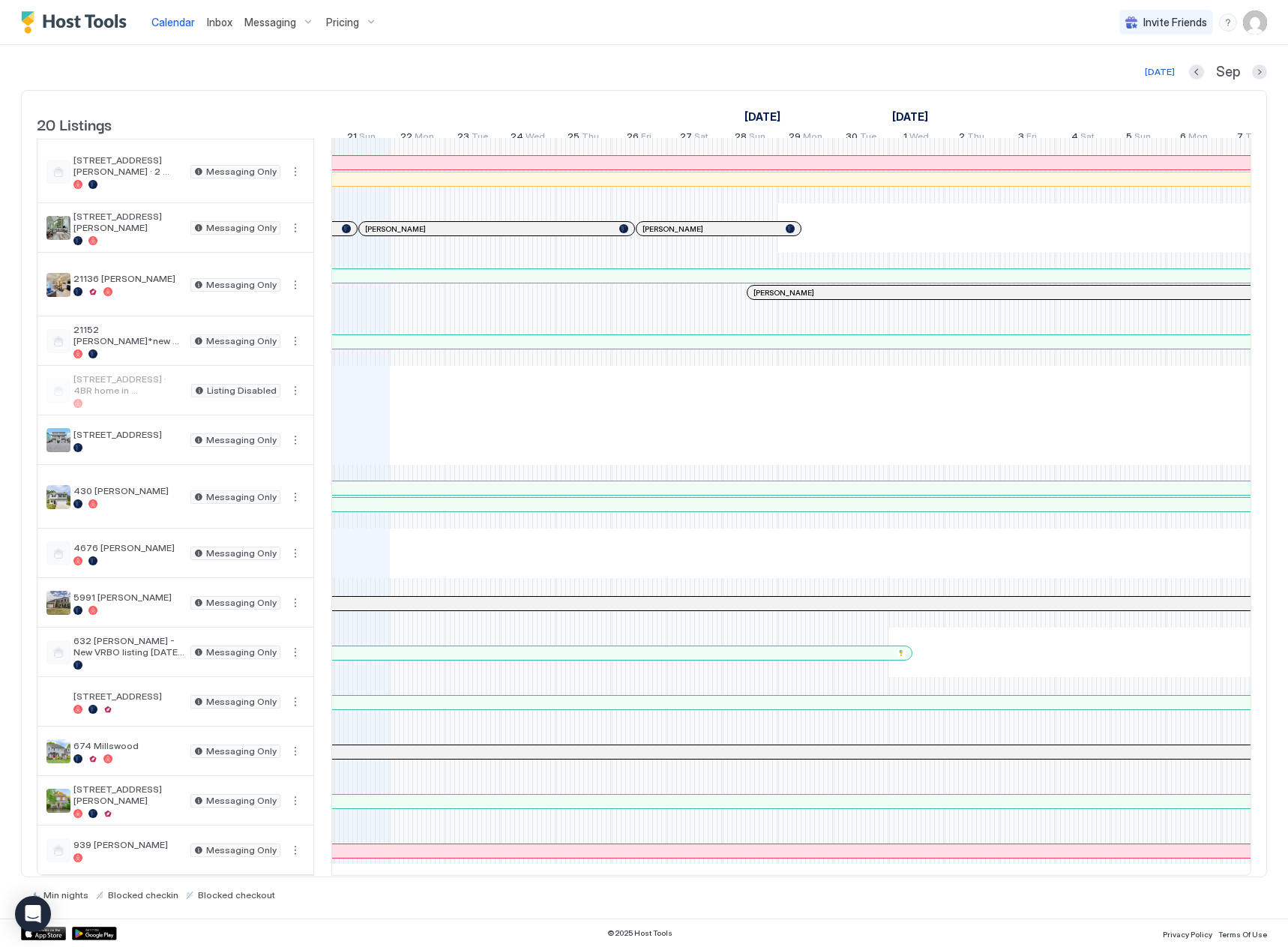
click at [786, 287] on div at bounding box center [786, 293] width 12 height 12
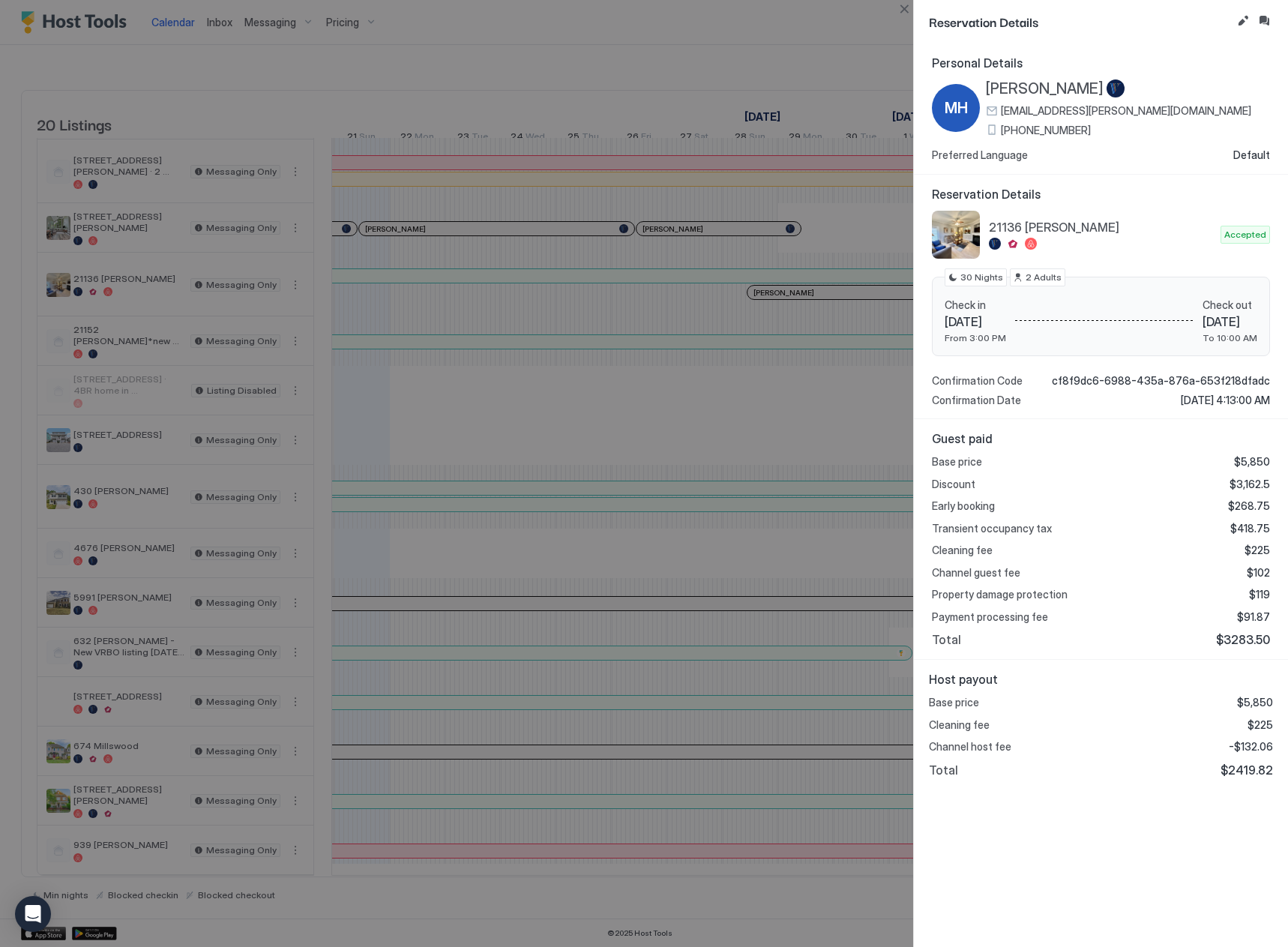
click at [790, 397] on div at bounding box center [644, 474] width 1288 height 947
click at [900, 15] on button "Close" at bounding box center [904, 9] width 18 height 18
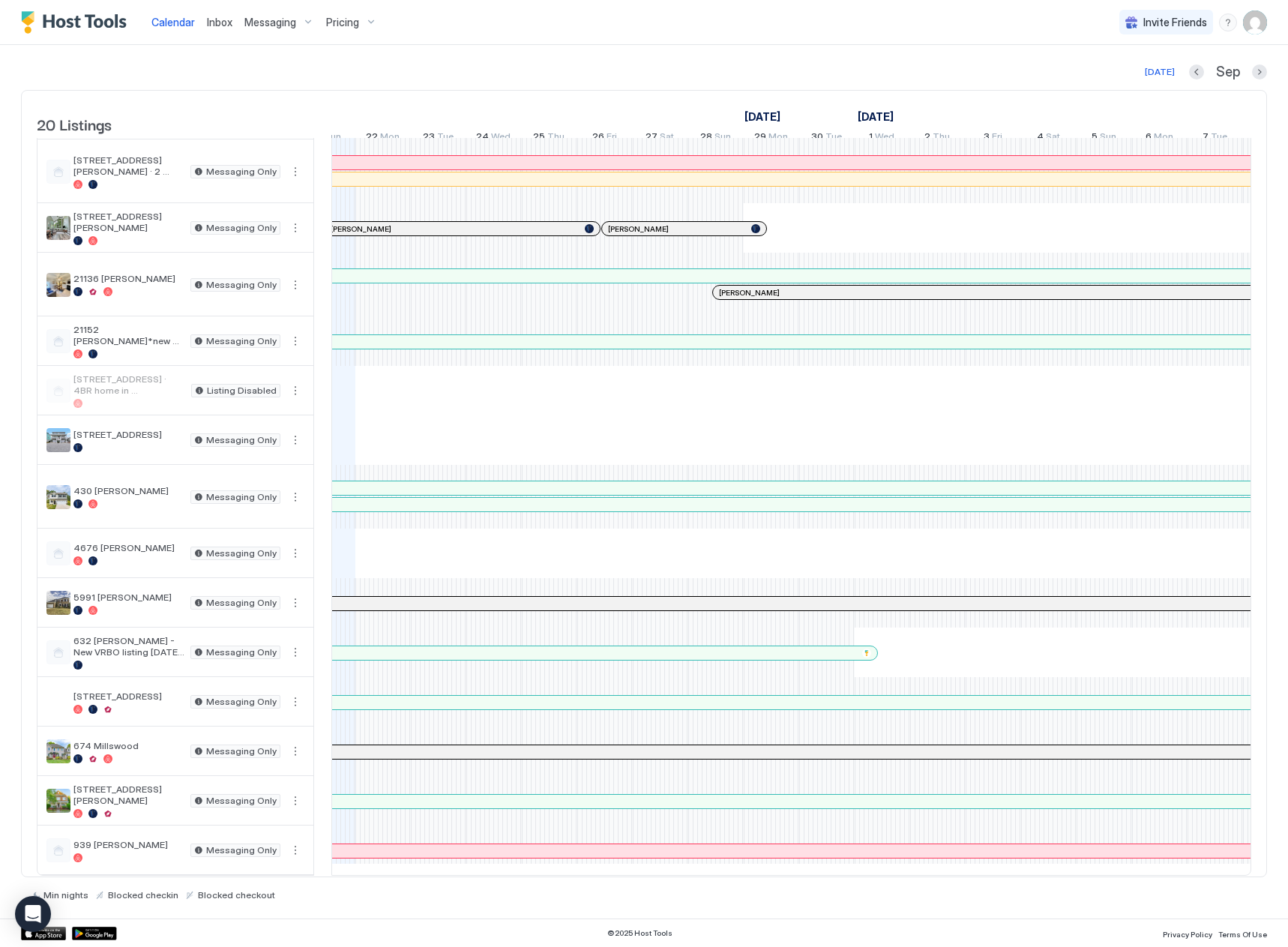
click at [421, 269] on div at bounding box center [518, 276] width 1940 height 14
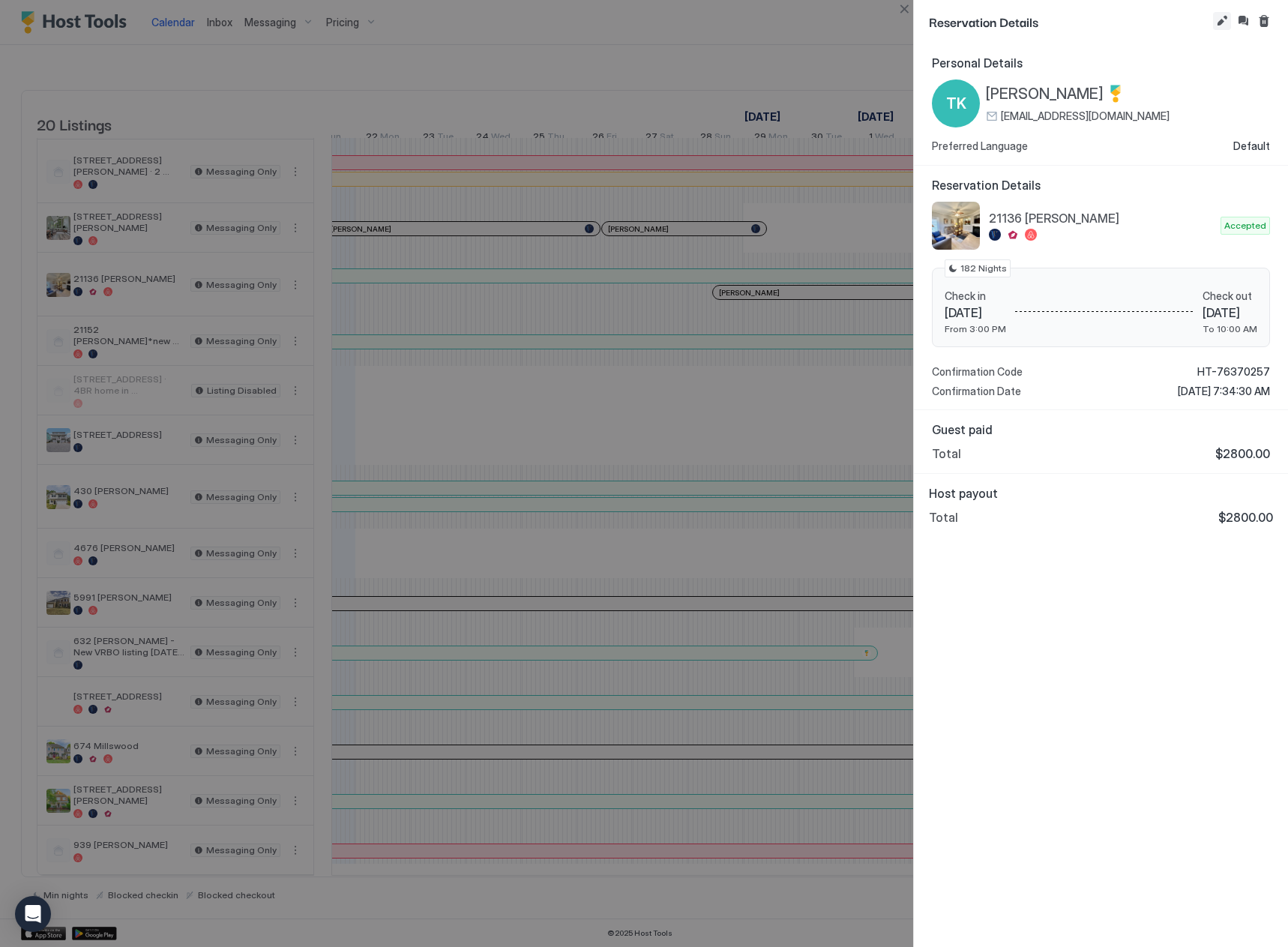
click at [1216, 25] on button "Edit reservation" at bounding box center [1222, 21] width 18 height 18
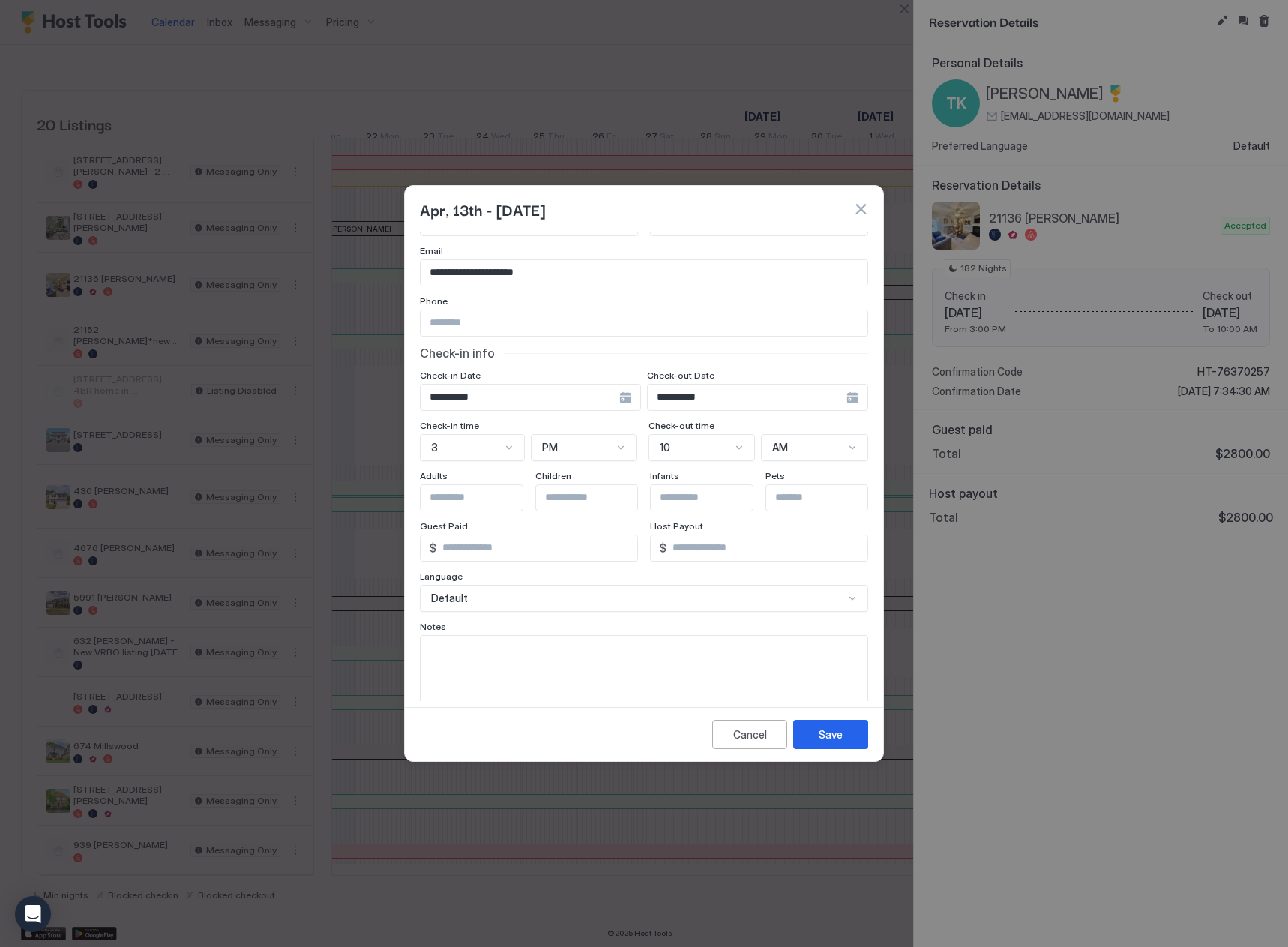
scroll to position [0, 0]
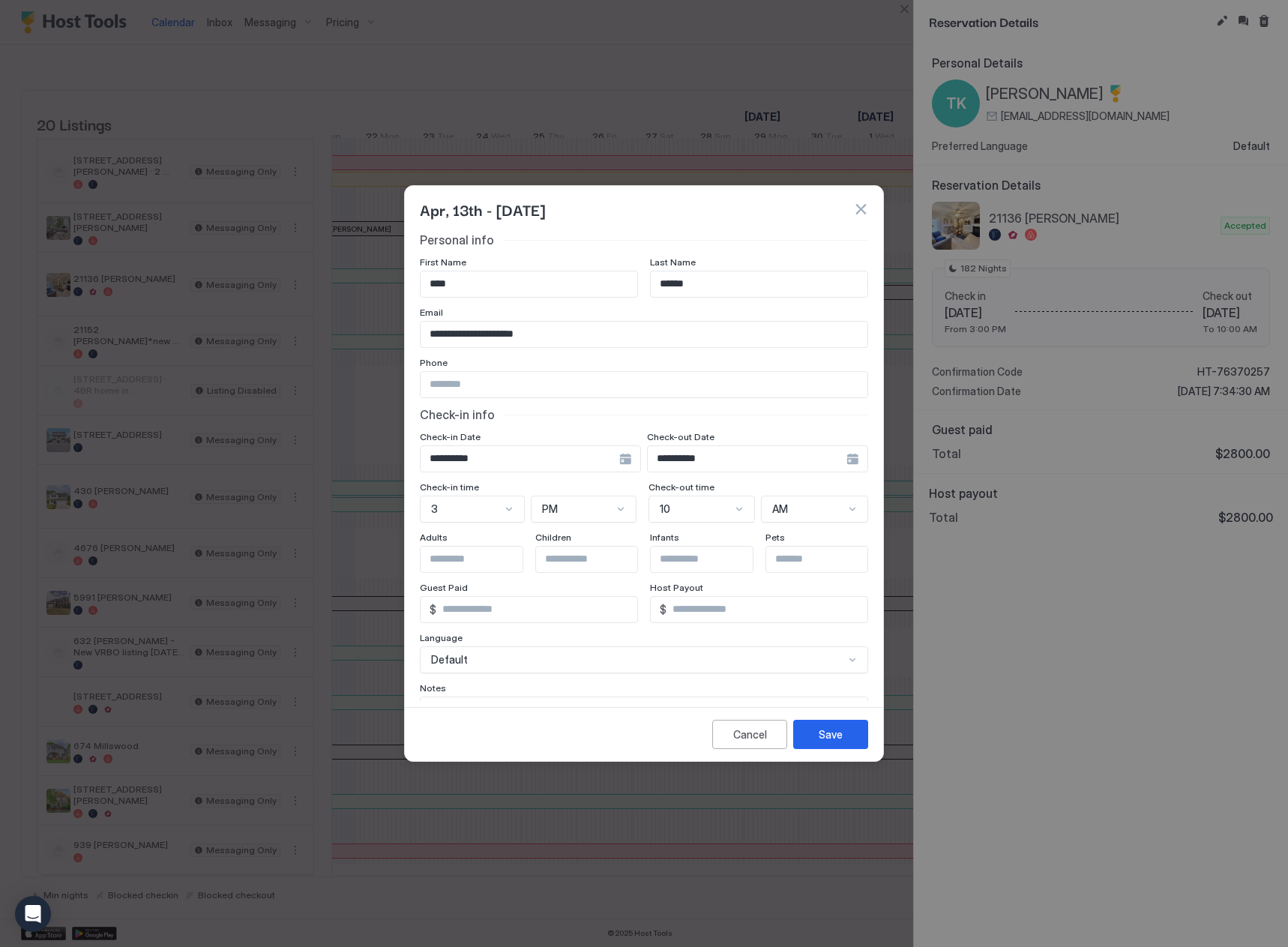
click at [866, 210] on button "button" at bounding box center [860, 209] width 15 height 15
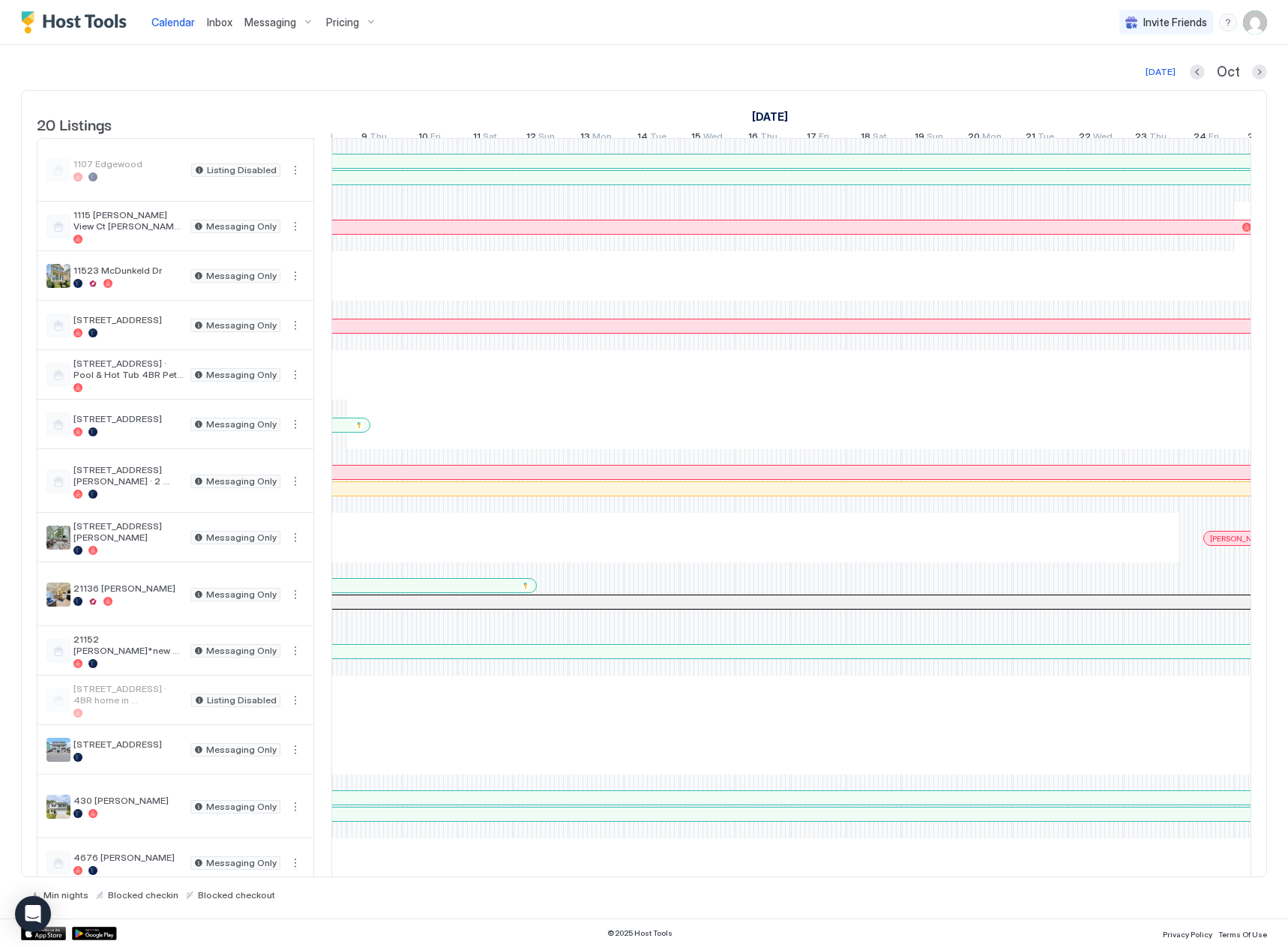
scroll to position [0, 1618]
